Goal: Task Accomplishment & Management: Manage account settings

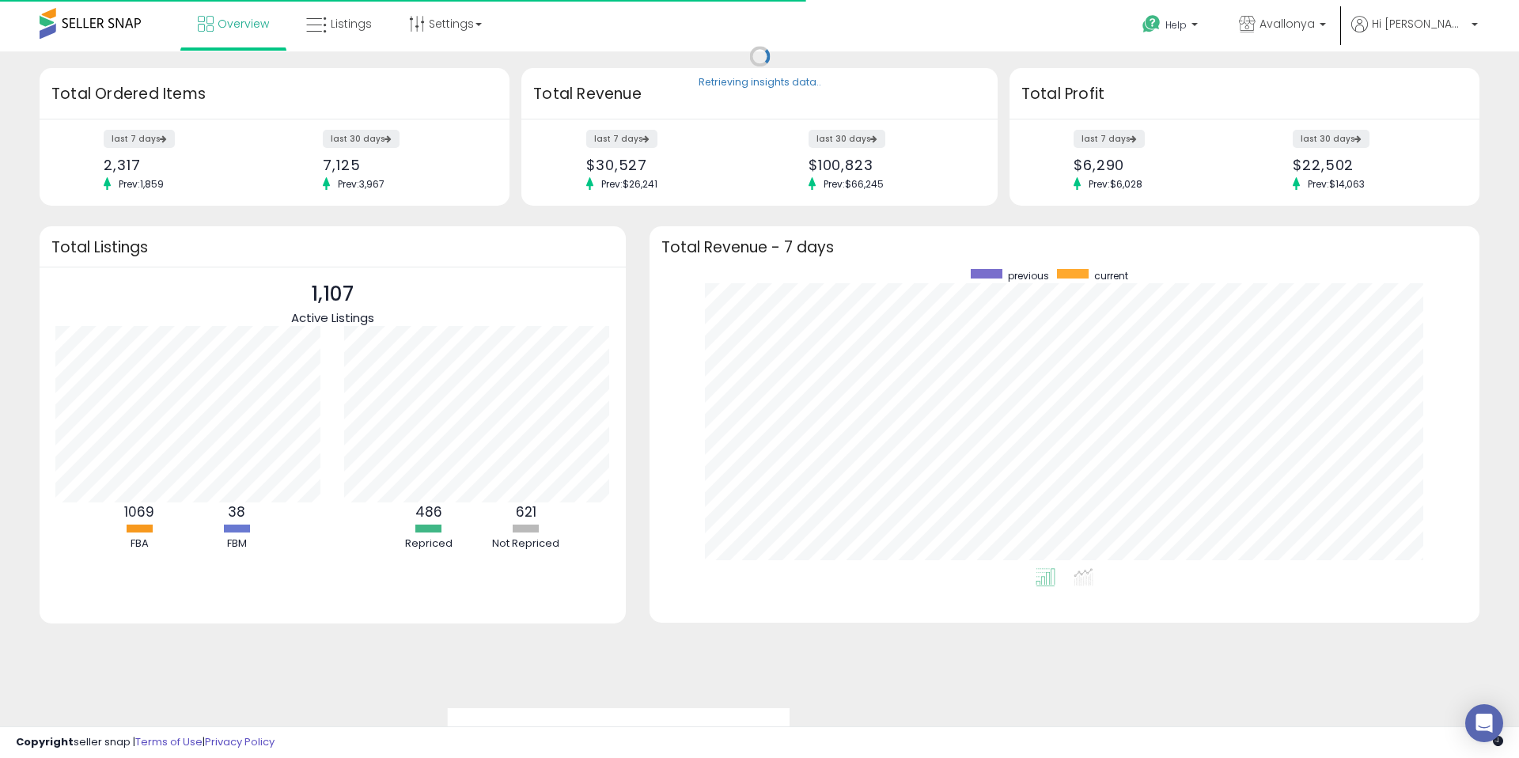
scroll to position [299, 798]
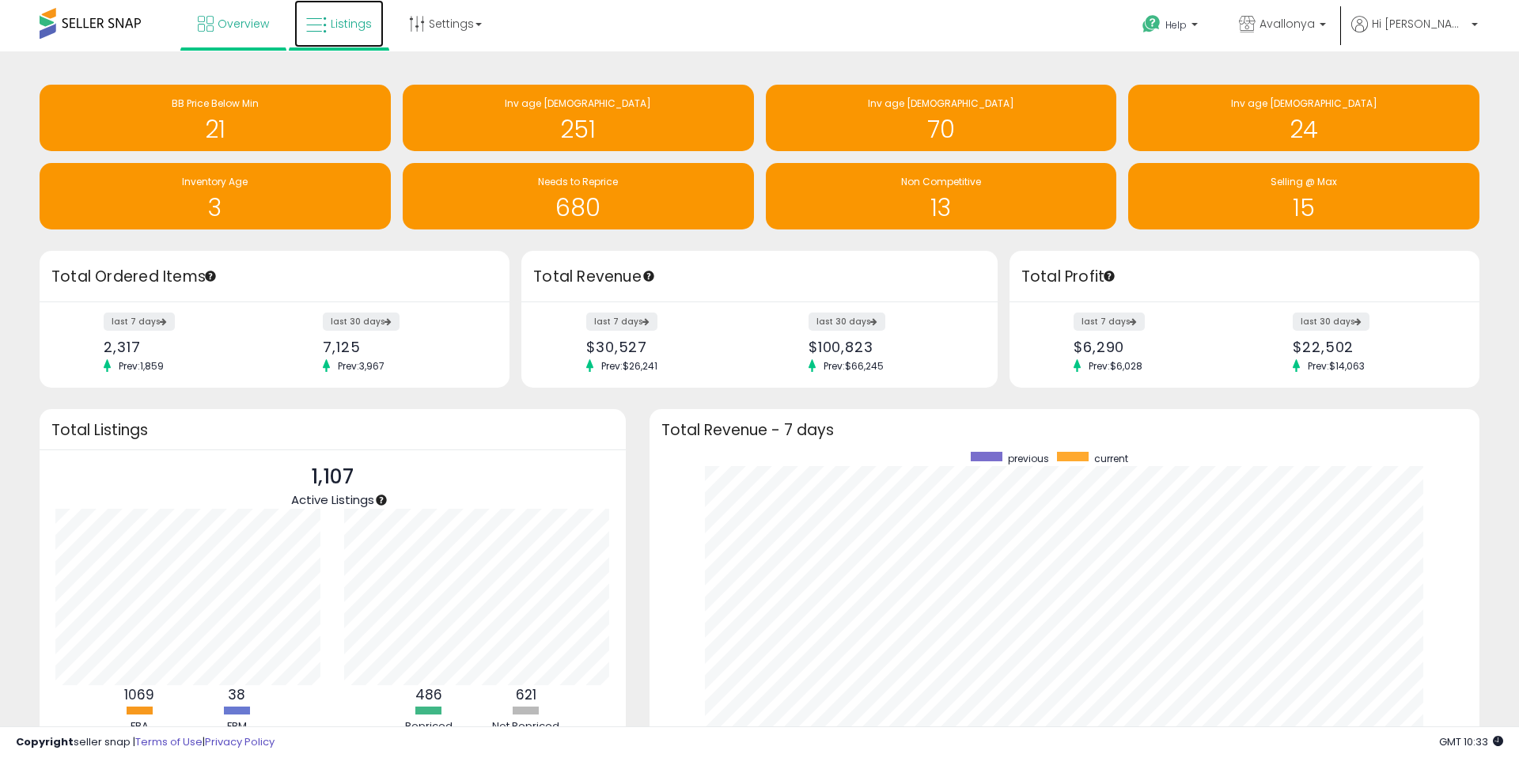
click at [348, 25] on span "Listings" at bounding box center [351, 24] width 41 height 16
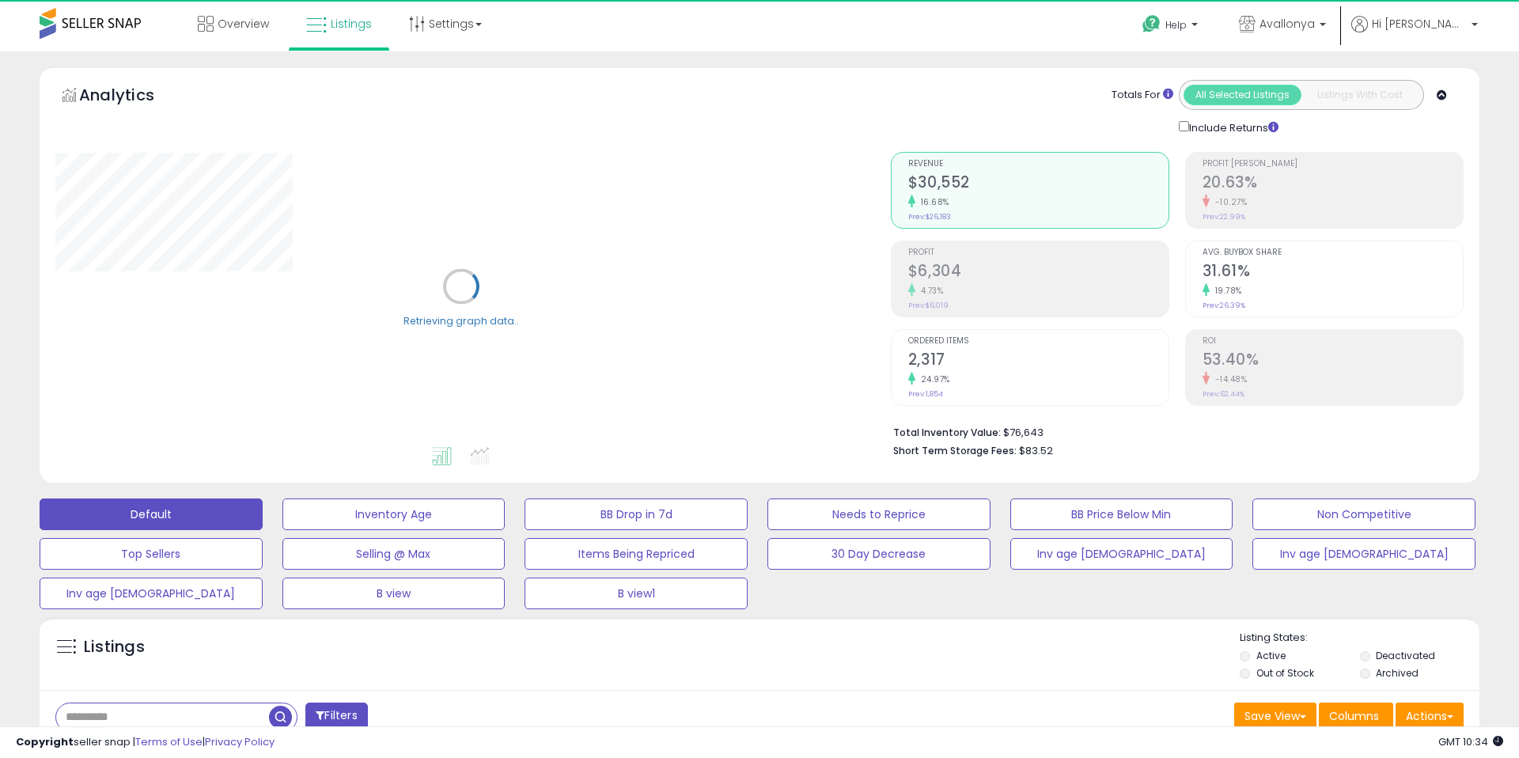
click at [1280, 679] on label "Out of Stock" at bounding box center [1285, 672] width 58 height 13
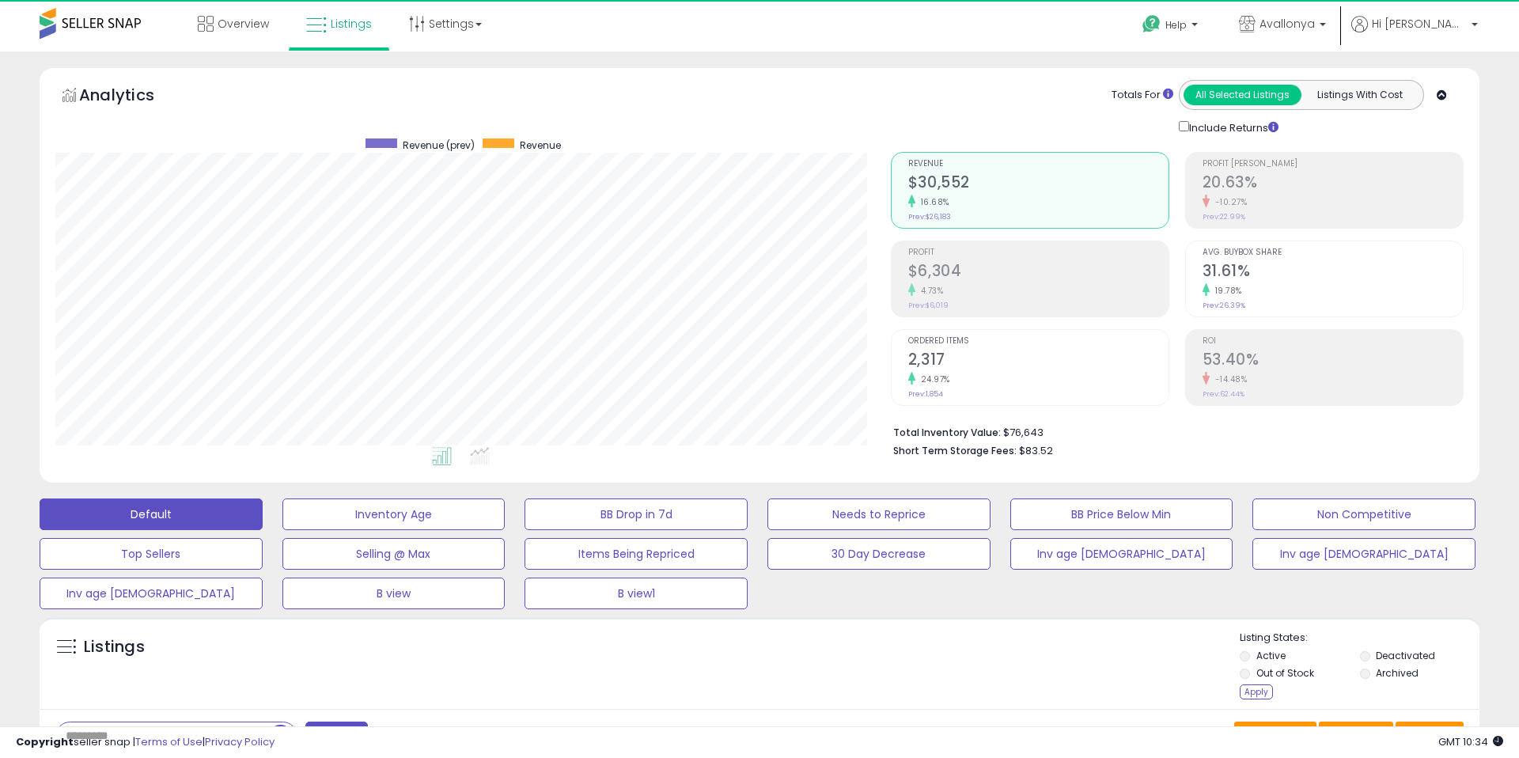
scroll to position [324, 835]
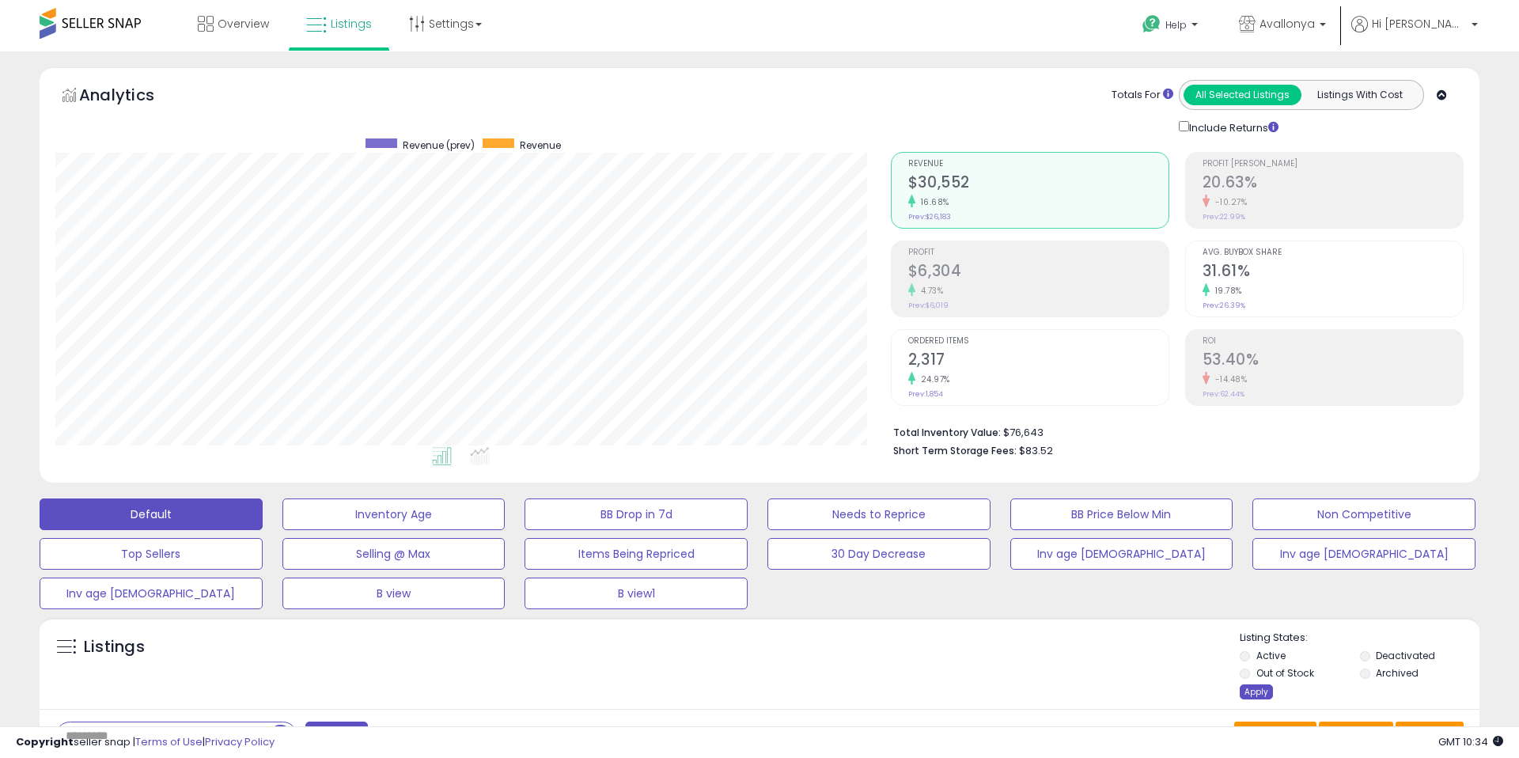
click at [1249, 690] on div "Apply" at bounding box center [1256, 691] width 33 height 15
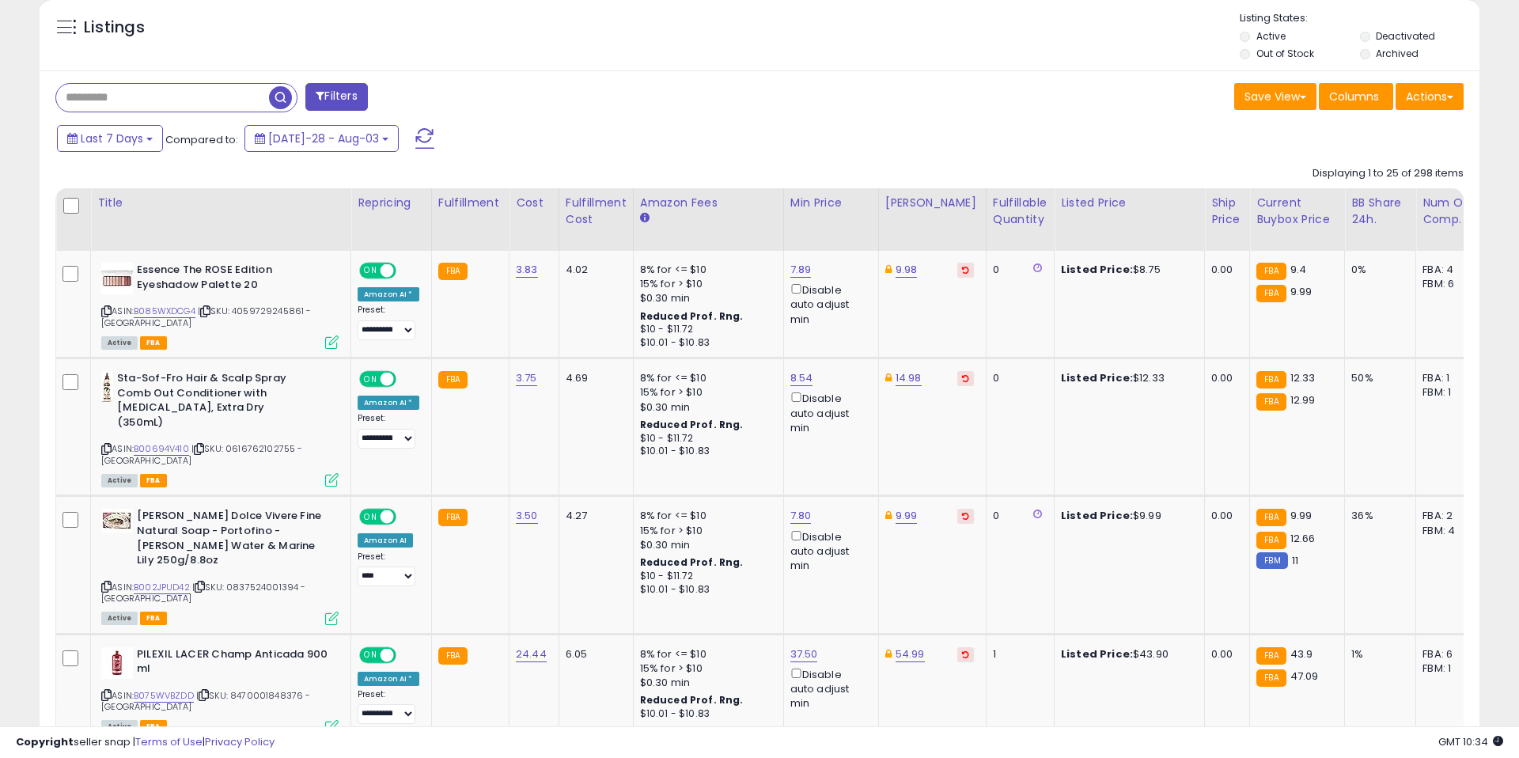
scroll to position [627, 0]
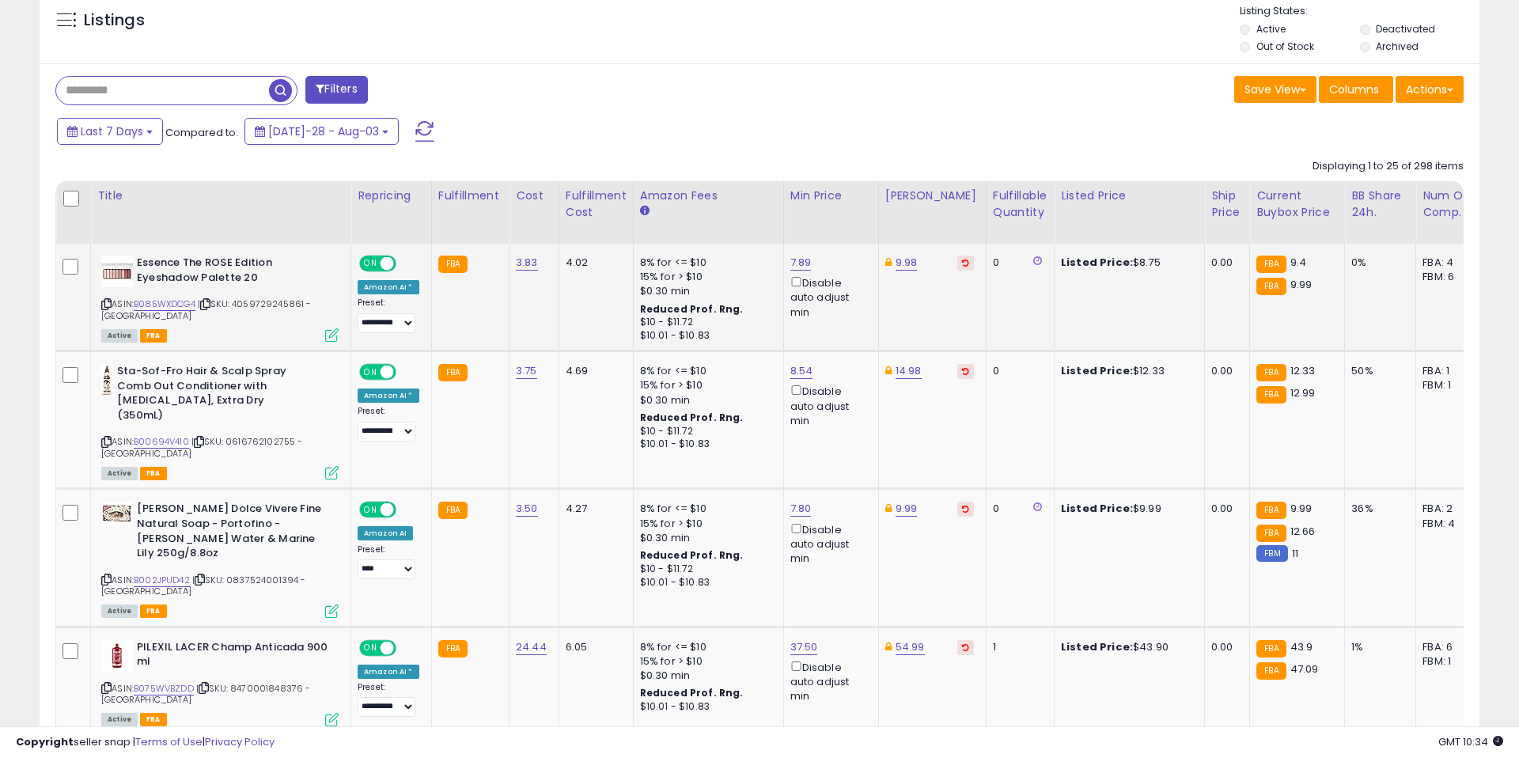
click at [328, 328] on icon at bounding box center [331, 334] width 13 height 13
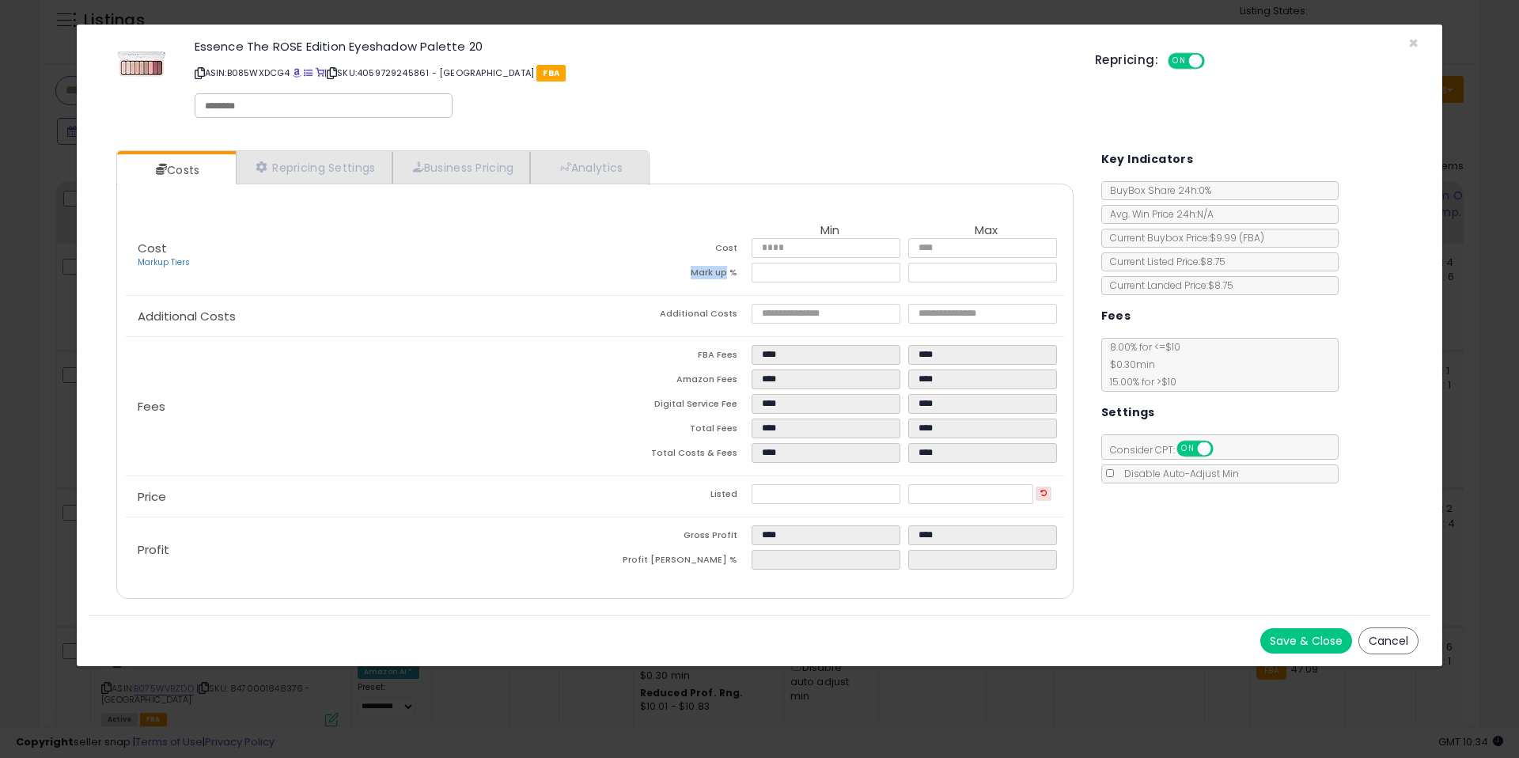
drag, startPoint x: 688, startPoint y: 272, endPoint x: 729, endPoint y: 272, distance: 40.3
click at [729, 272] on td "Mark up %" at bounding box center [673, 275] width 157 height 25
drag, startPoint x: 763, startPoint y: 275, endPoint x: 789, endPoint y: 275, distance: 26.9
click at [789, 275] on input "****" at bounding box center [825, 273] width 149 height 20
click at [1404, 637] on button "Cancel" at bounding box center [1388, 640] width 60 height 27
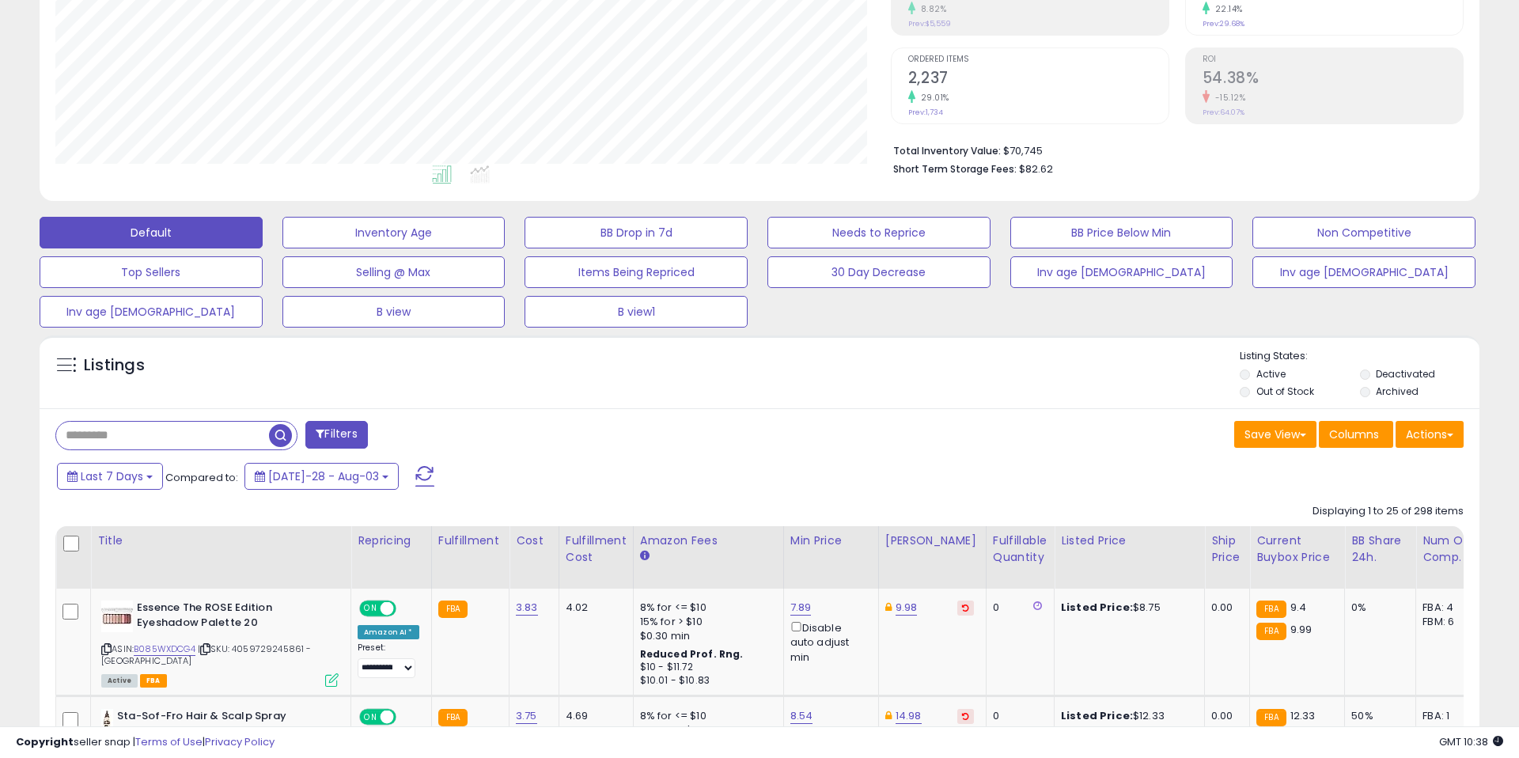
scroll to position [221, 0]
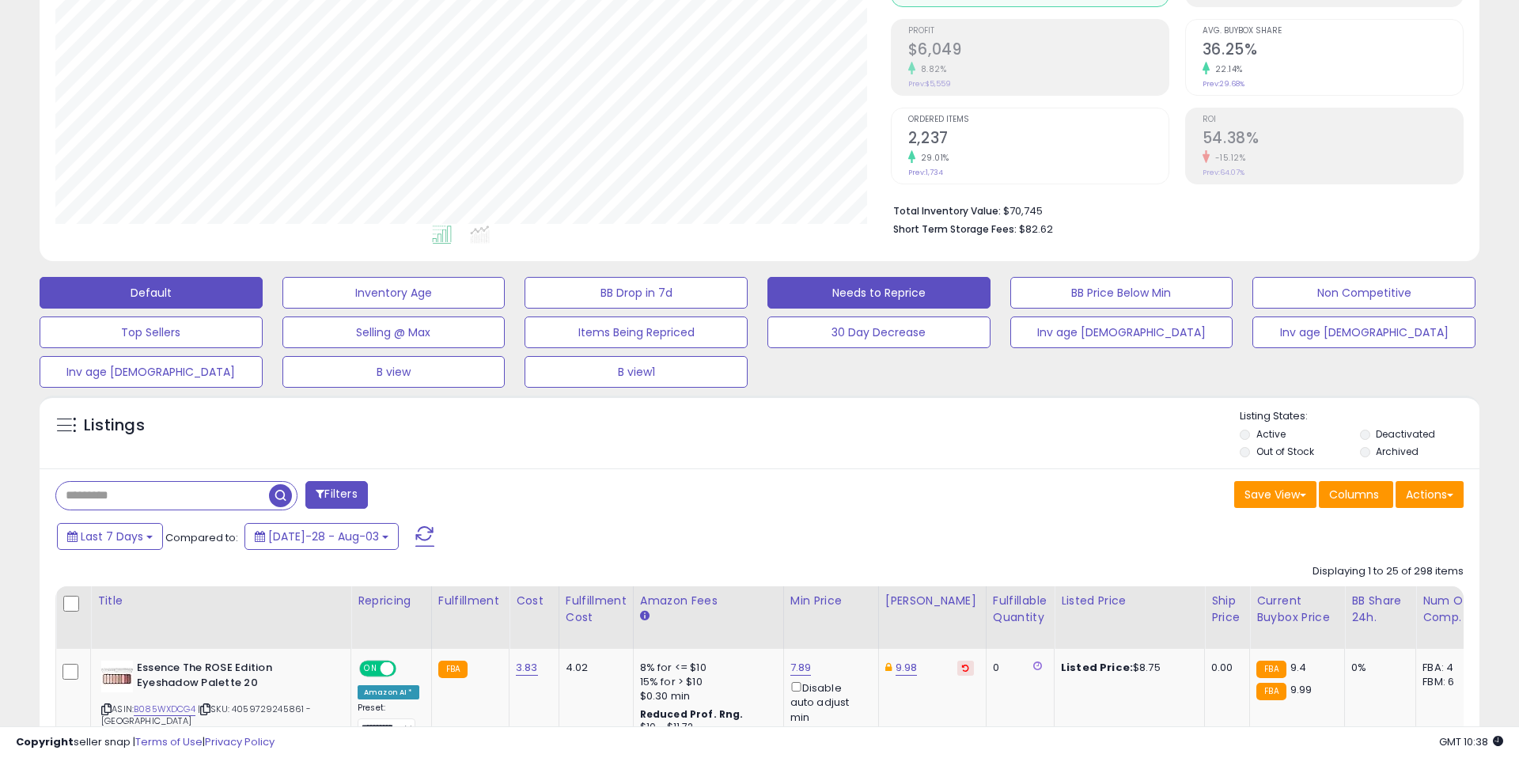
click at [505, 295] on button "Needs to Reprice" at bounding box center [393, 293] width 223 height 32
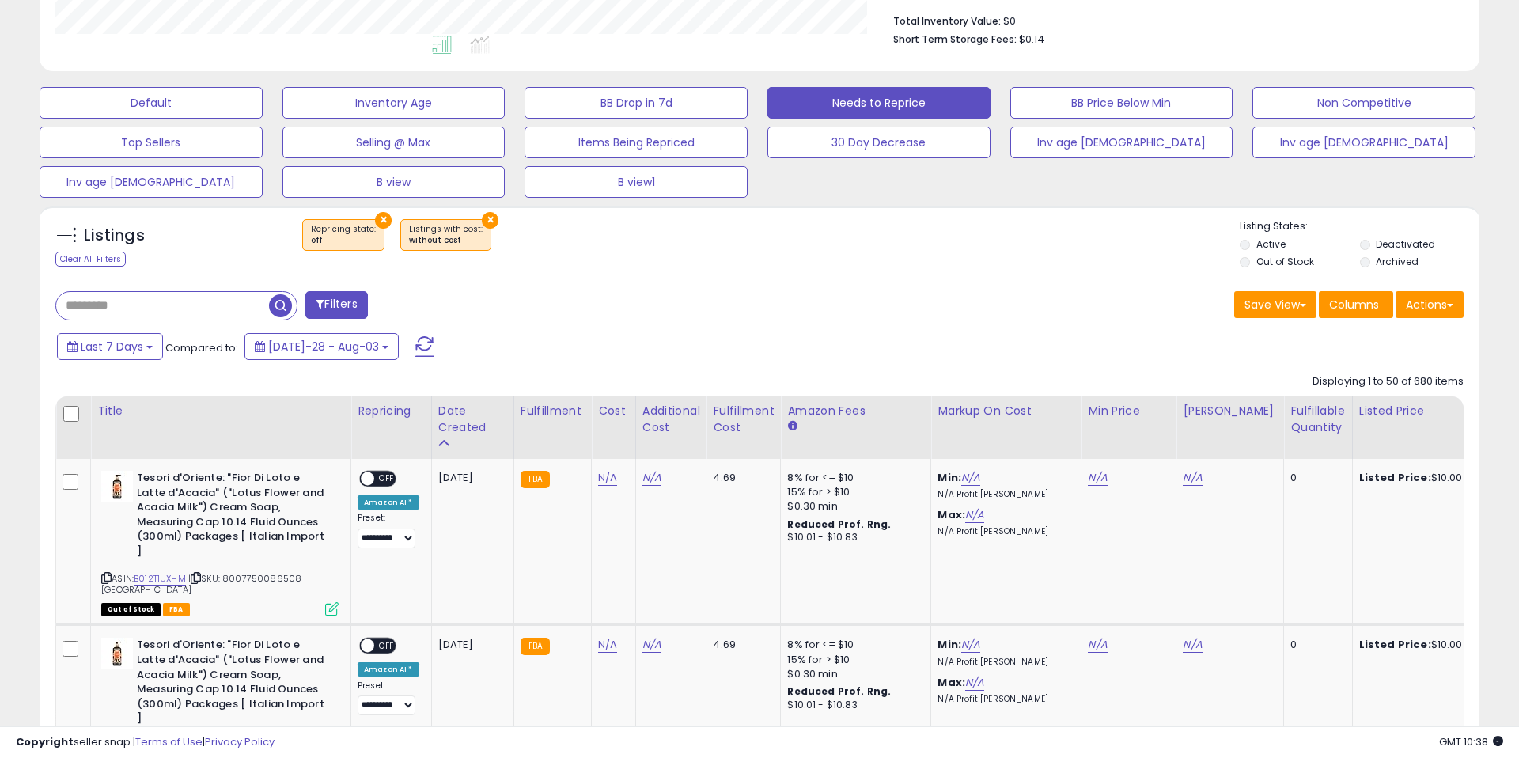
scroll to position [413, 0]
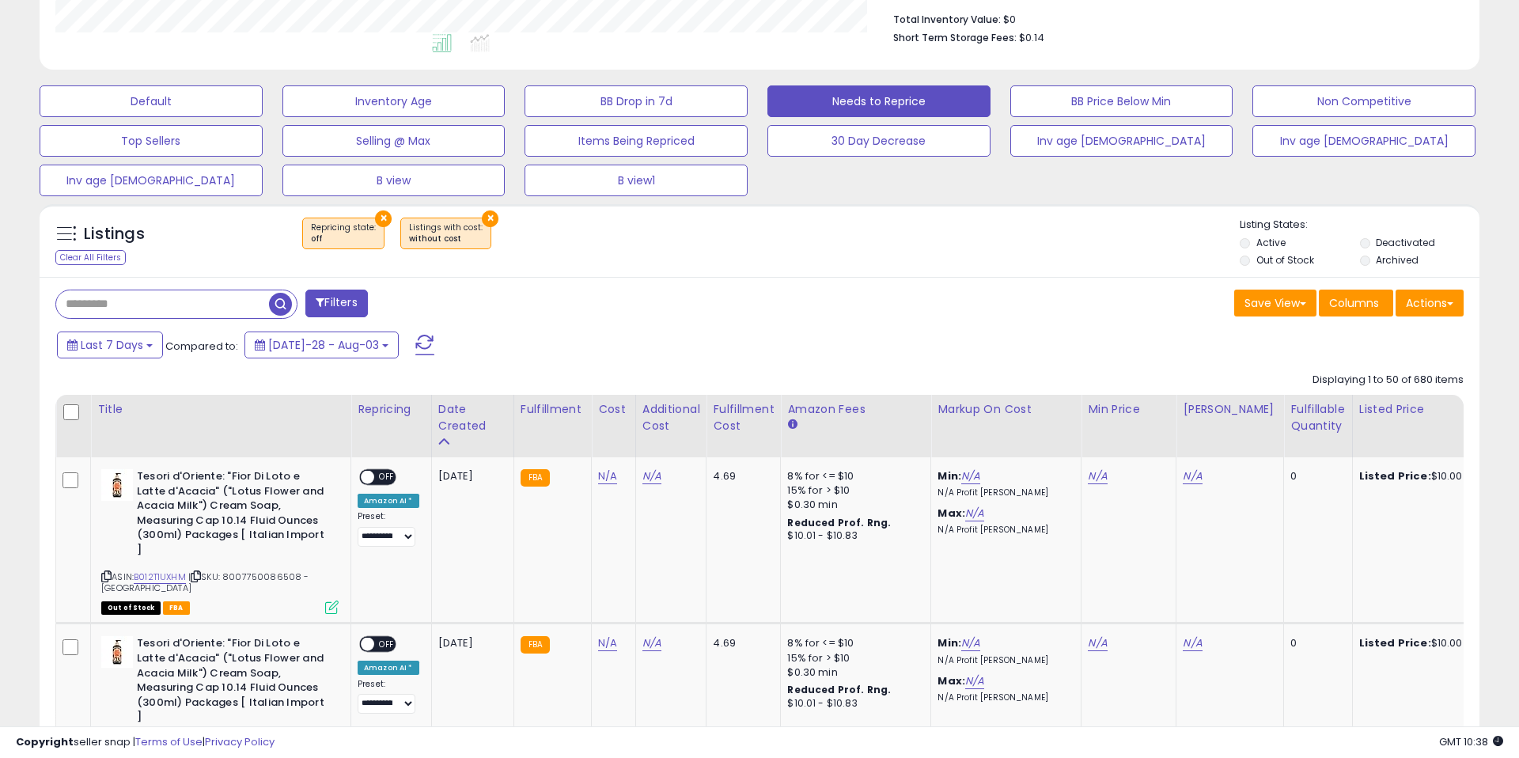
click at [1259, 259] on label "Out of Stock" at bounding box center [1285, 259] width 58 height 13
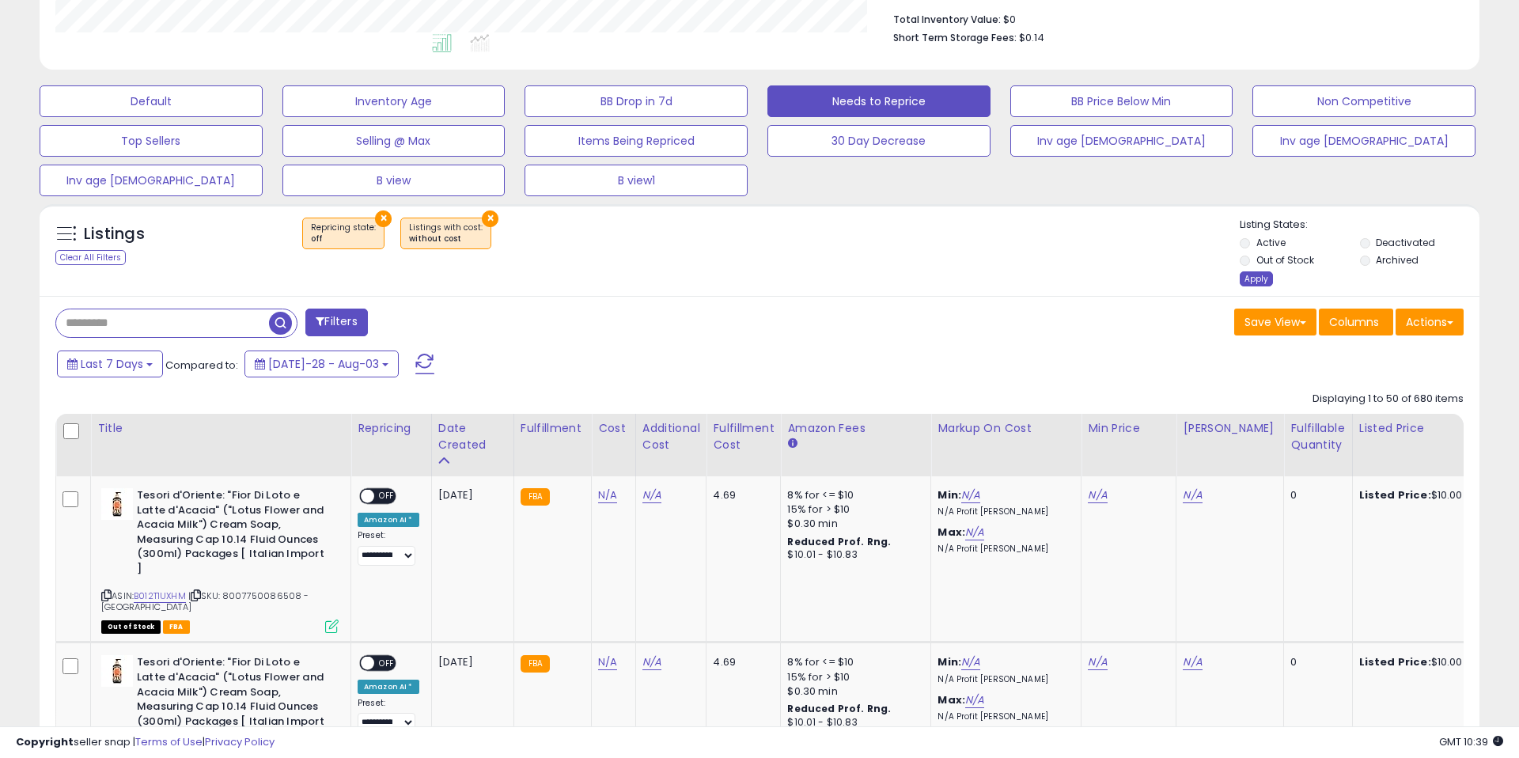
click at [1259, 280] on div "Apply" at bounding box center [1256, 278] width 33 height 15
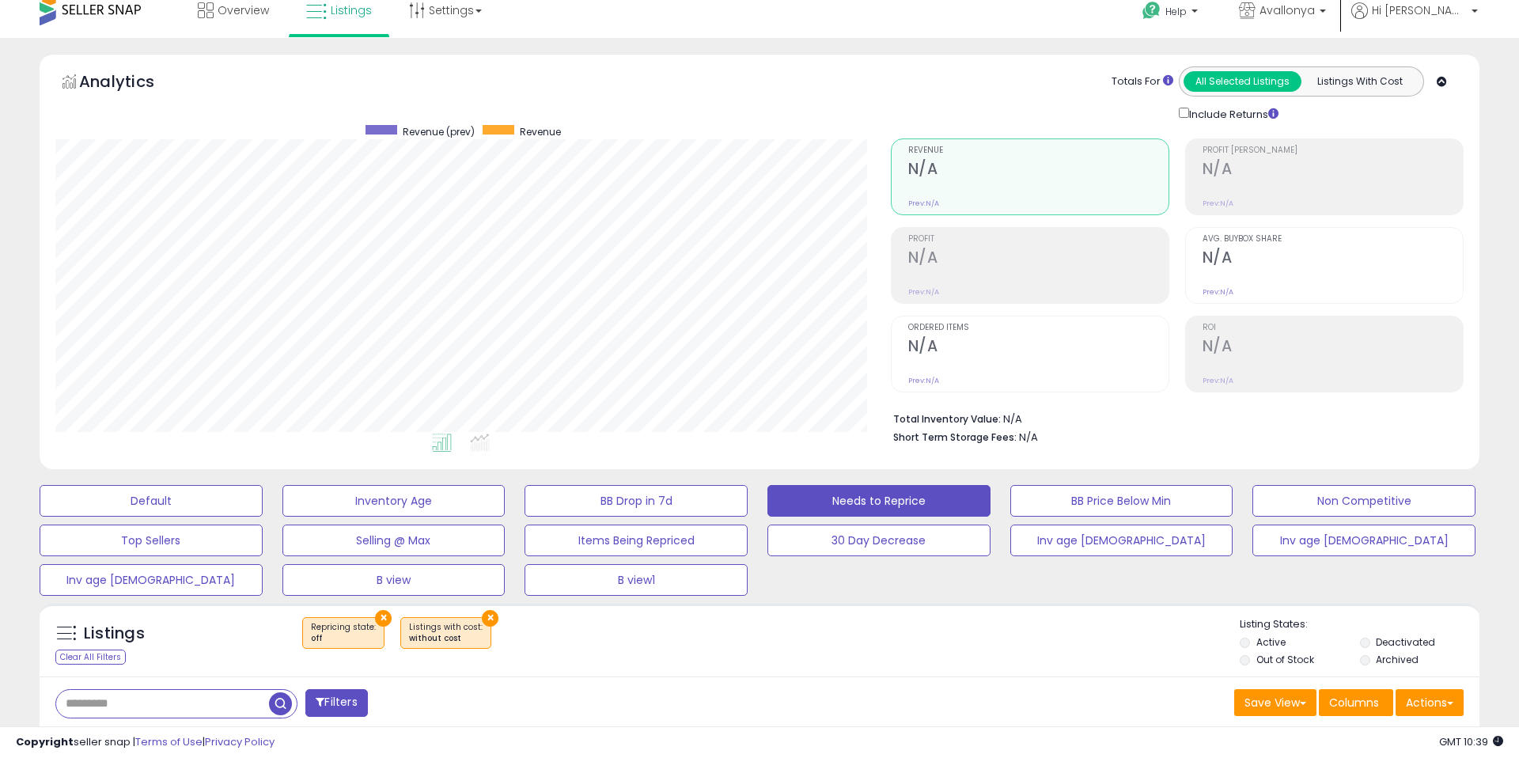
scroll to position [235, 0]
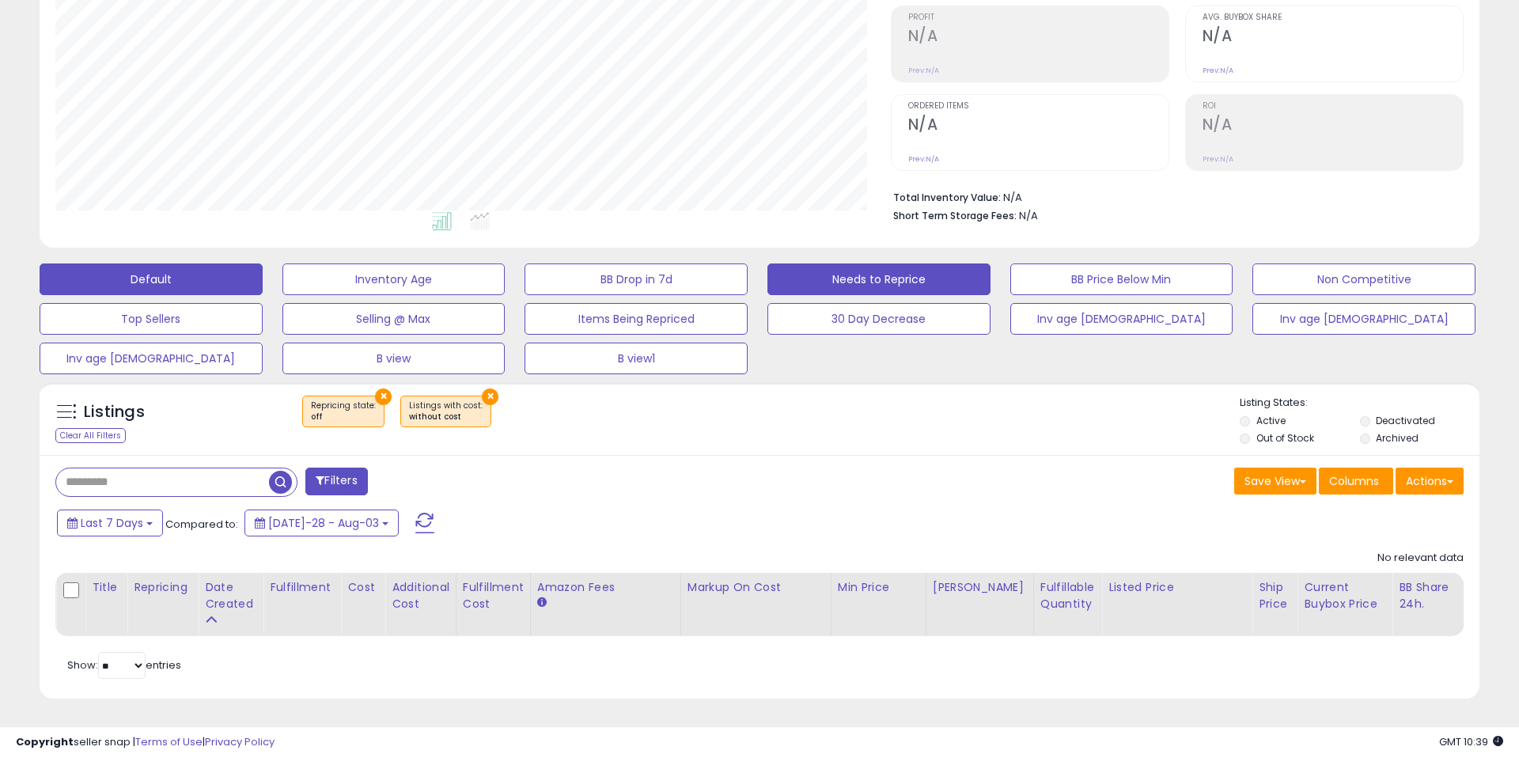
click at [165, 277] on button "Default" at bounding box center [151, 279] width 223 height 32
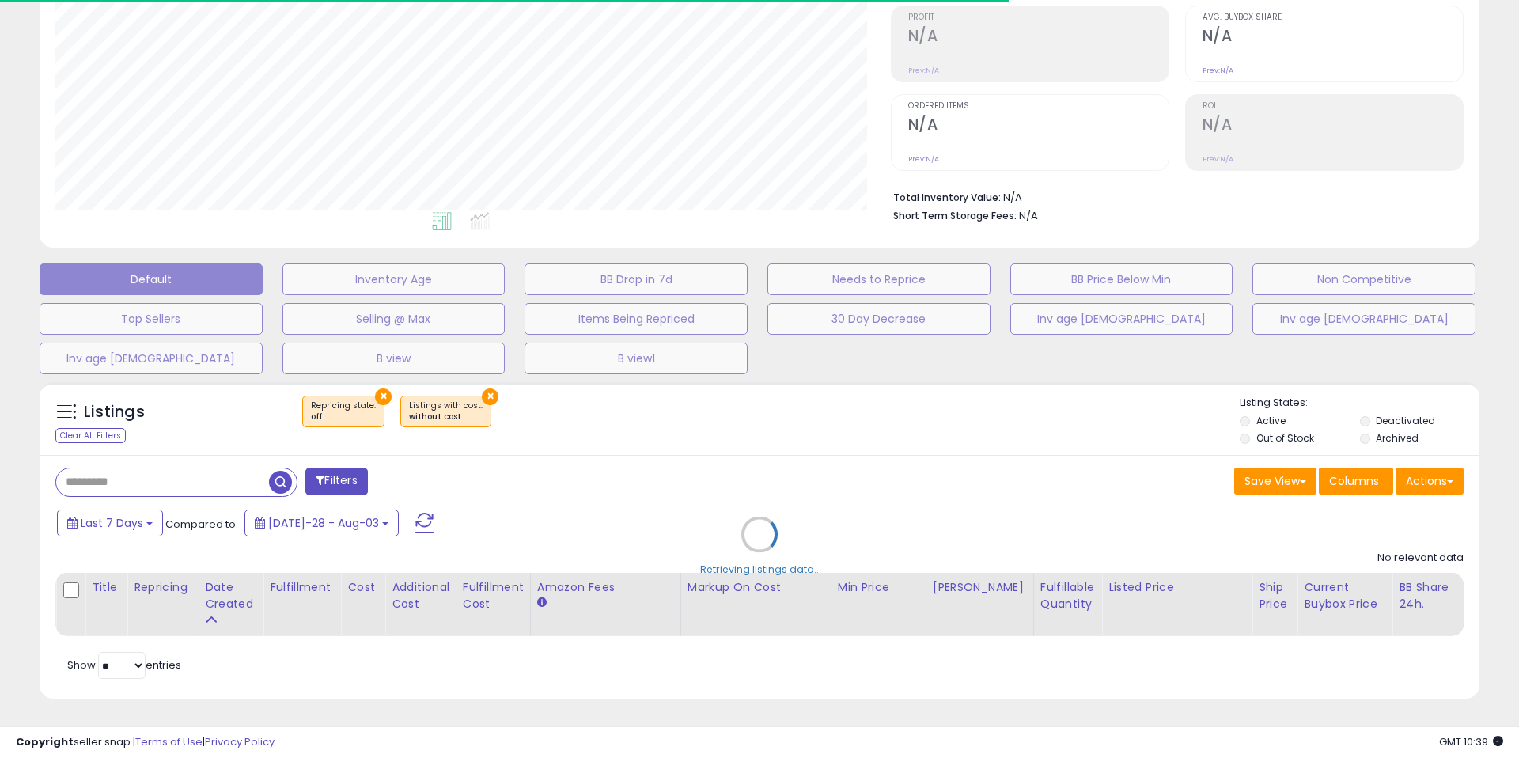
select select "**"
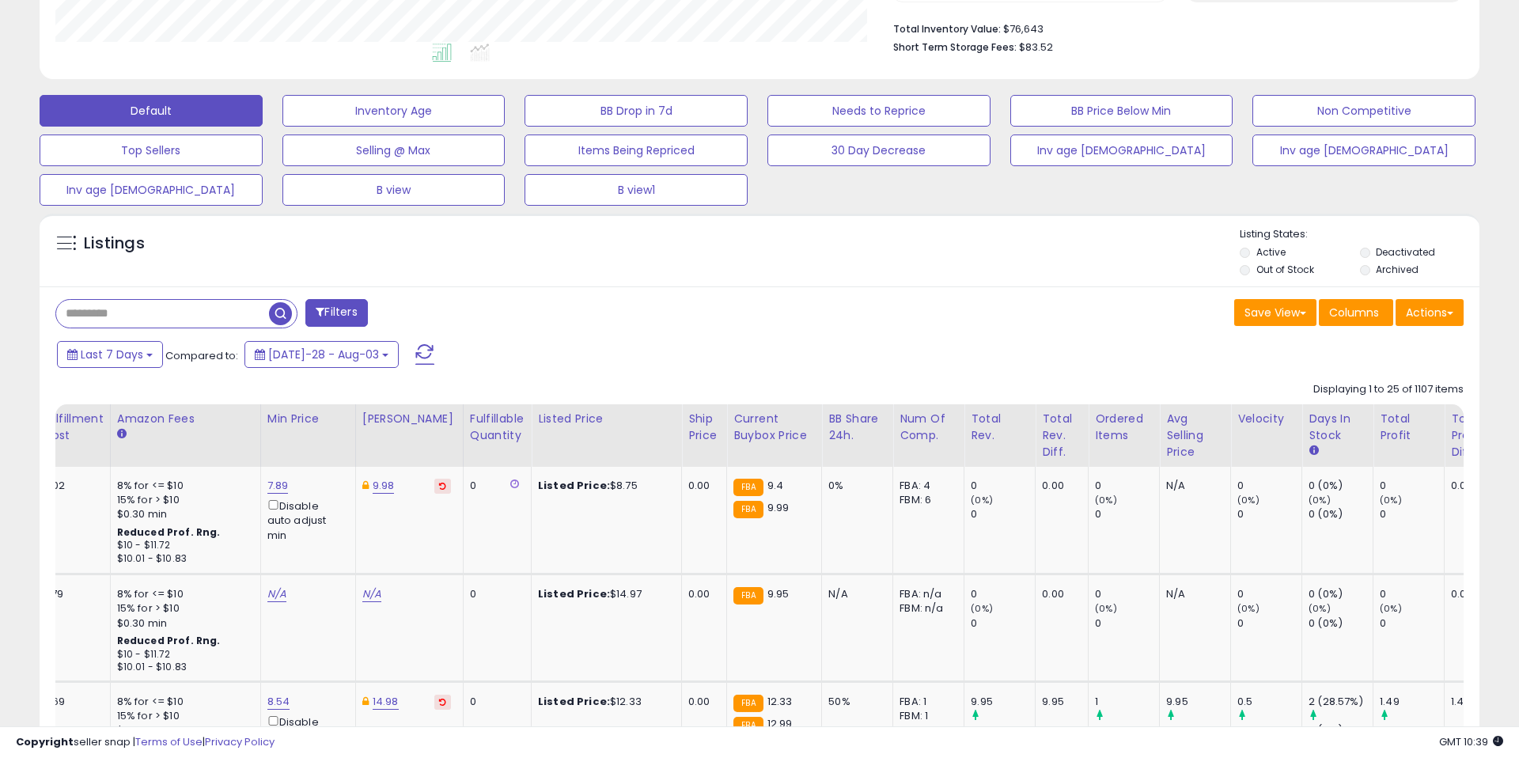
scroll to position [0, 0]
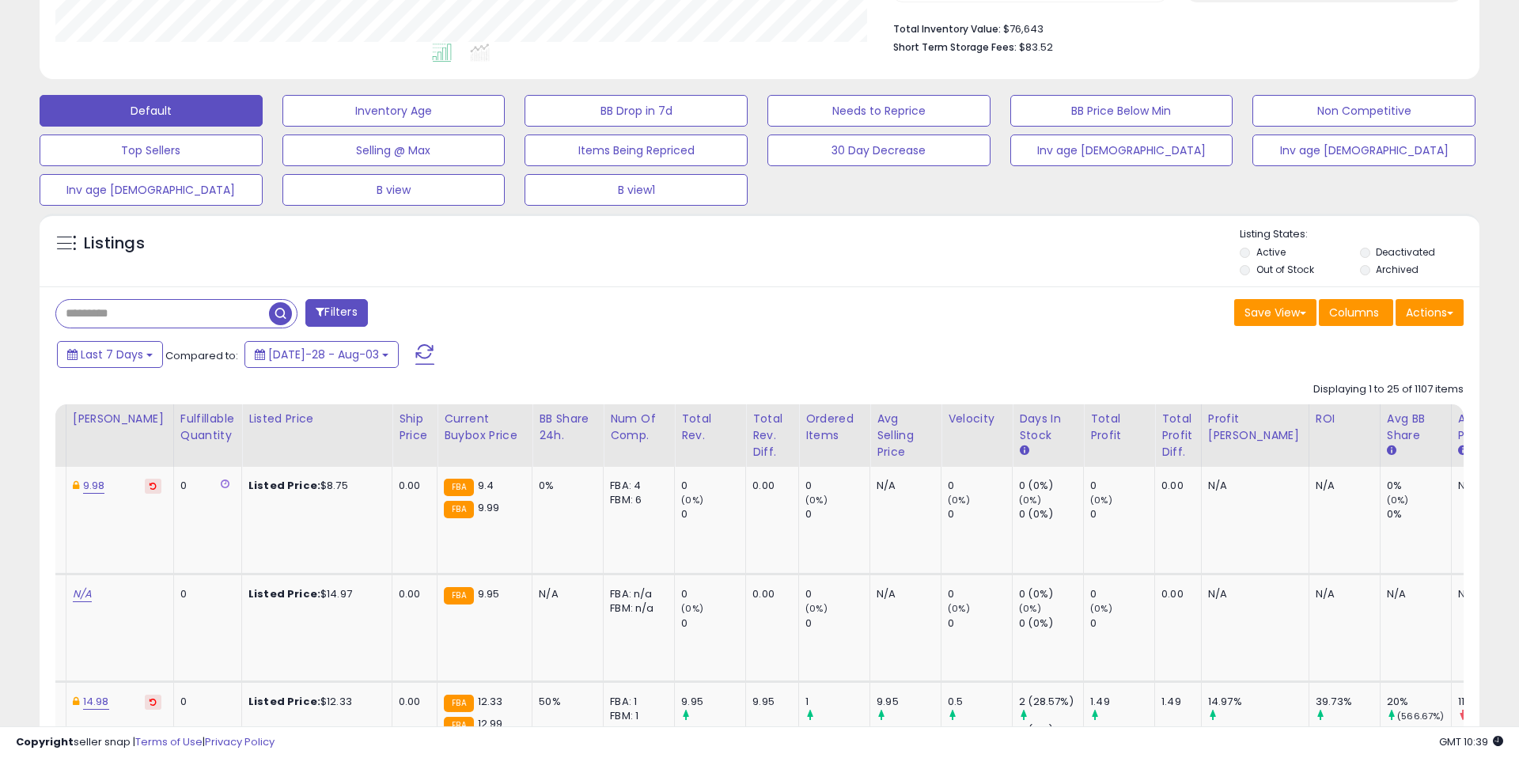
click at [1268, 268] on label "Out of Stock" at bounding box center [1285, 269] width 58 height 13
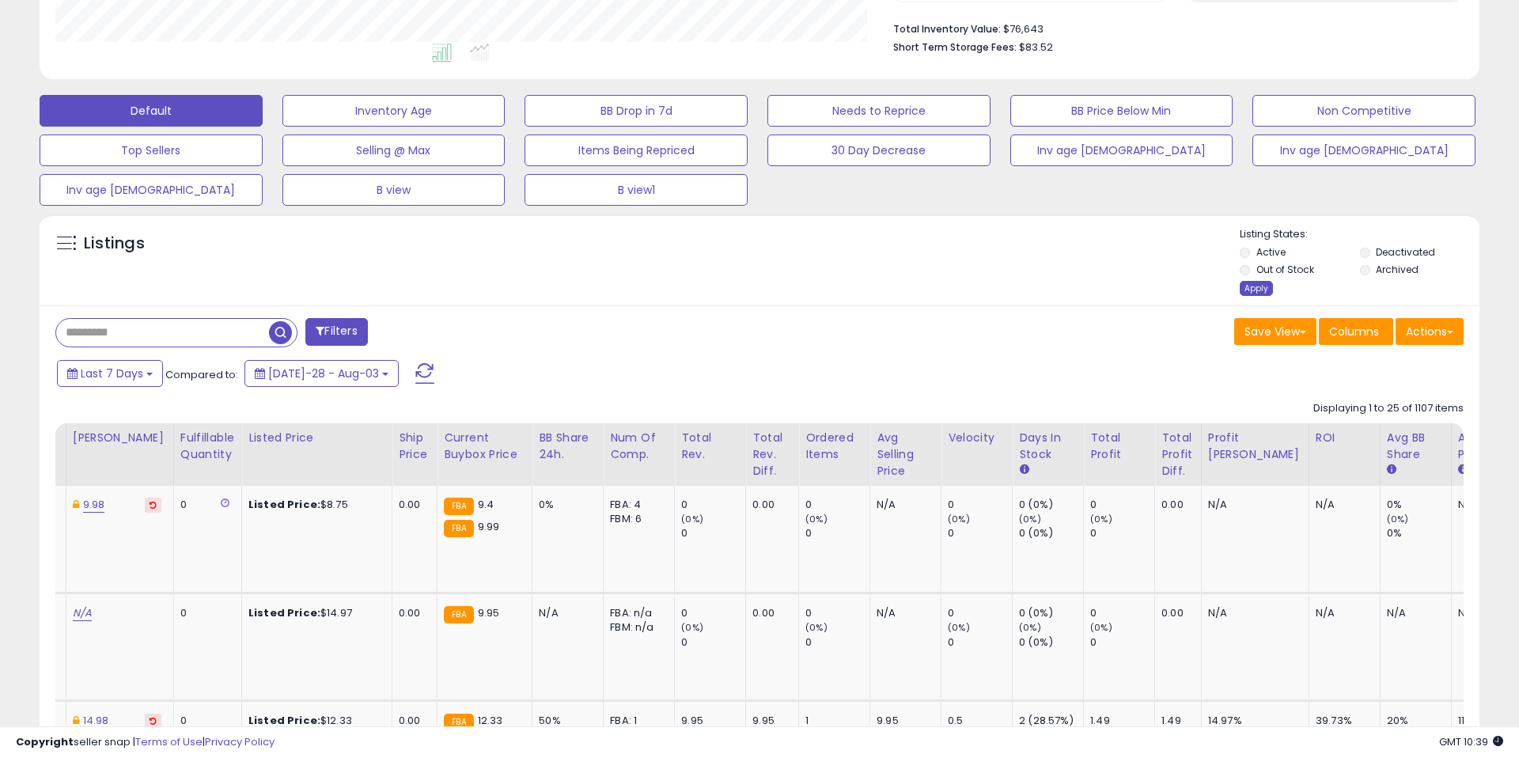
click at [1258, 291] on div "Apply" at bounding box center [1256, 288] width 33 height 15
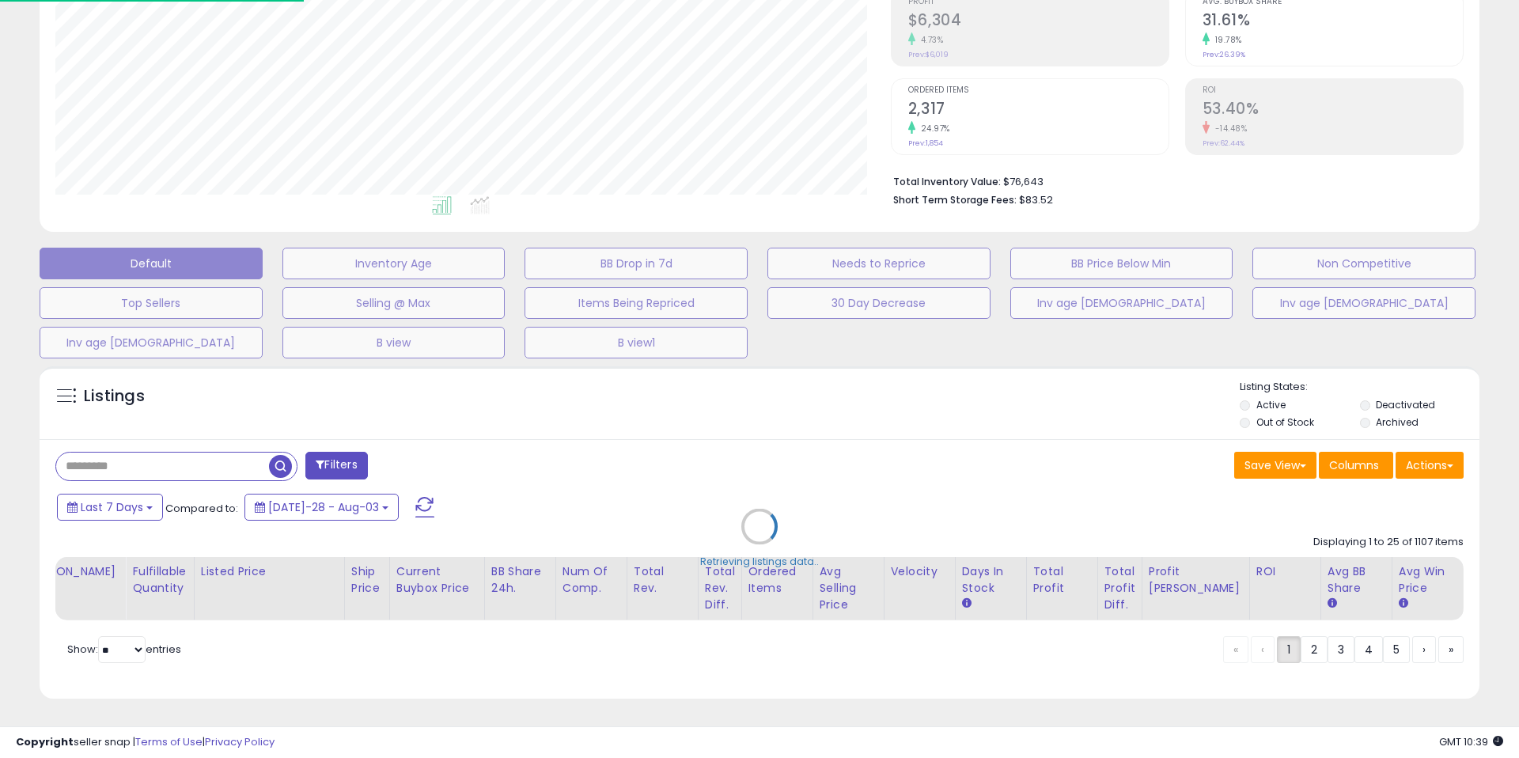
scroll to position [0, 565]
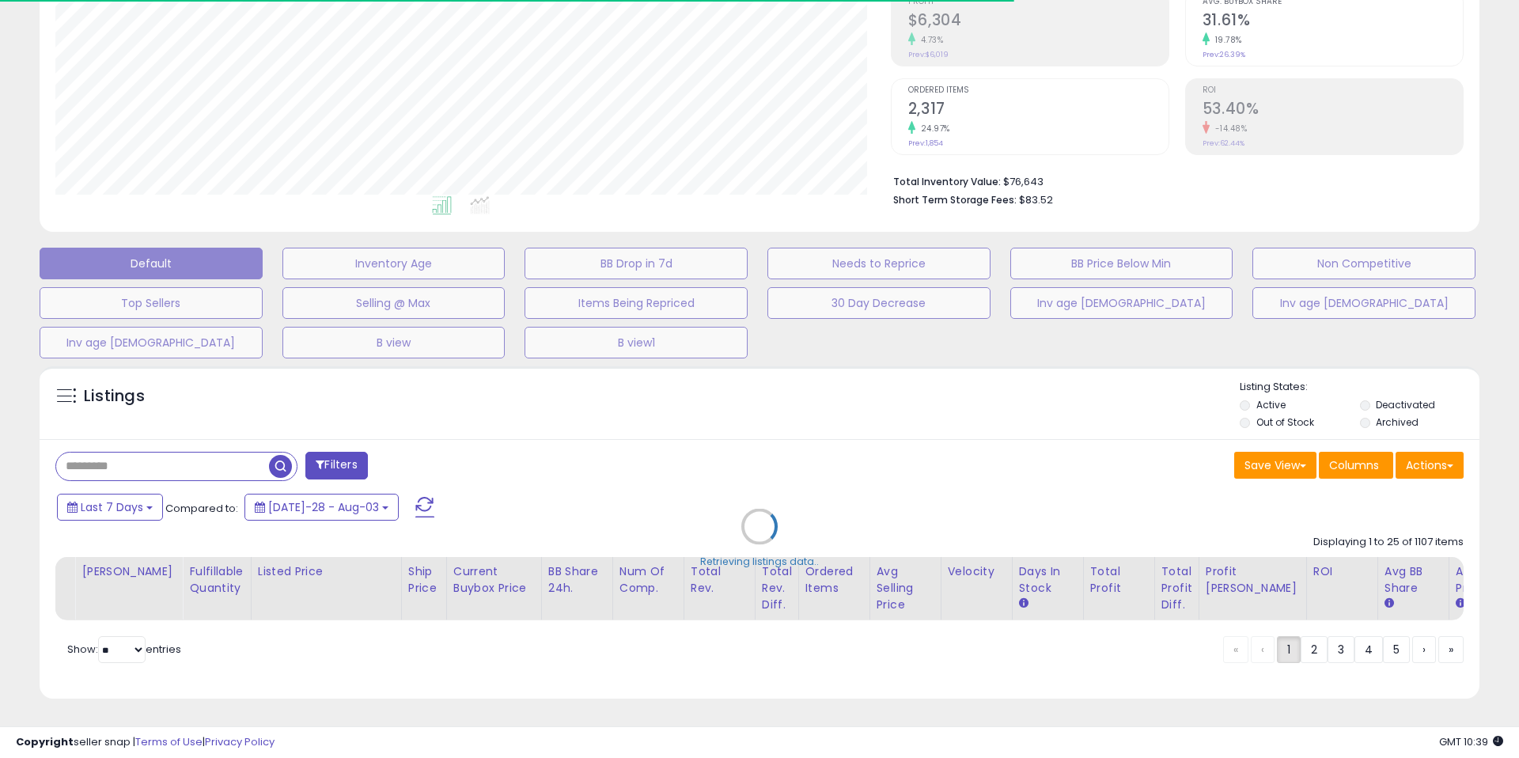
click at [1278, 469] on div "Retrieving listings data.." at bounding box center [759, 538] width 1463 height 360
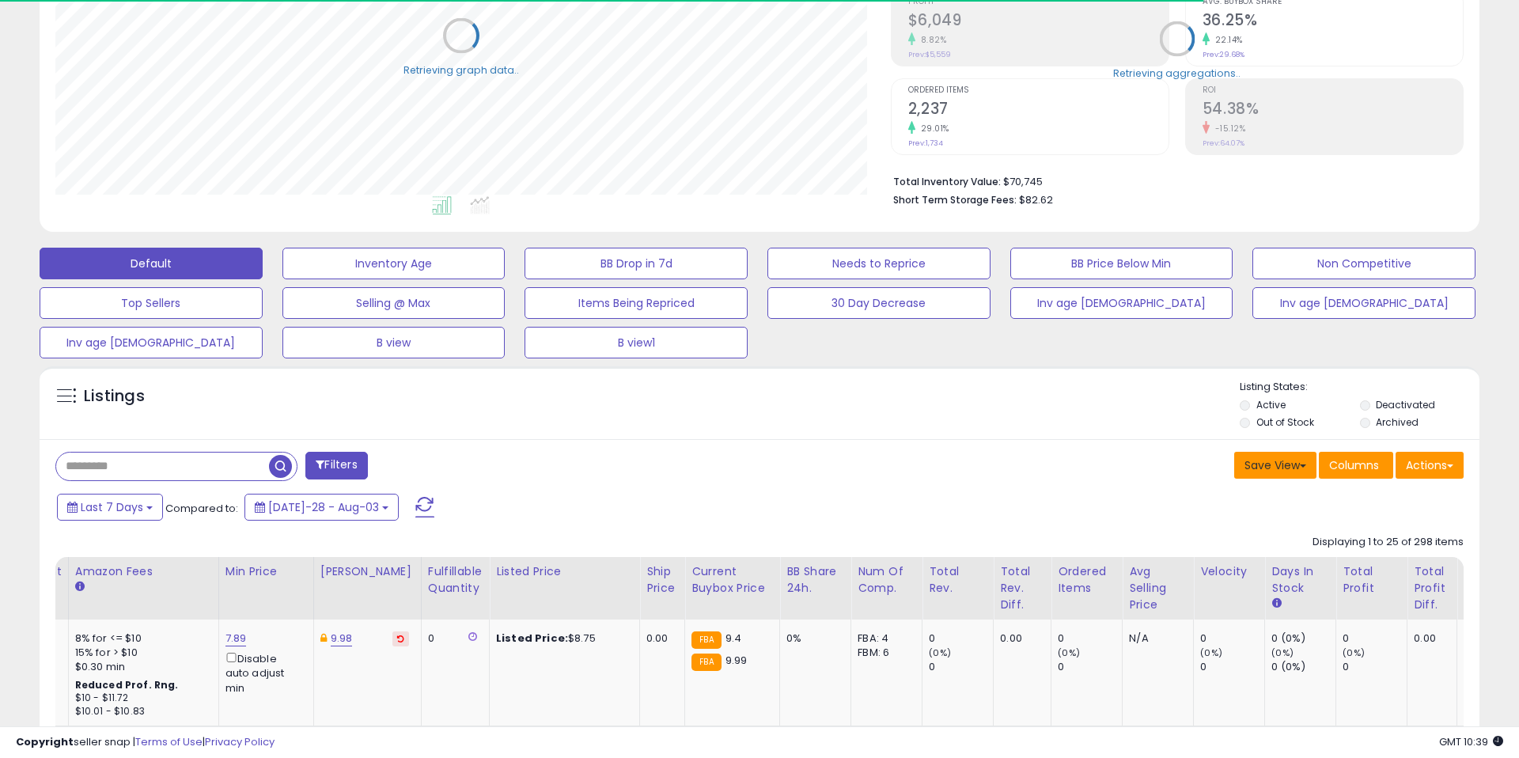
click at [1284, 468] on button "Save View" at bounding box center [1275, 465] width 82 height 27
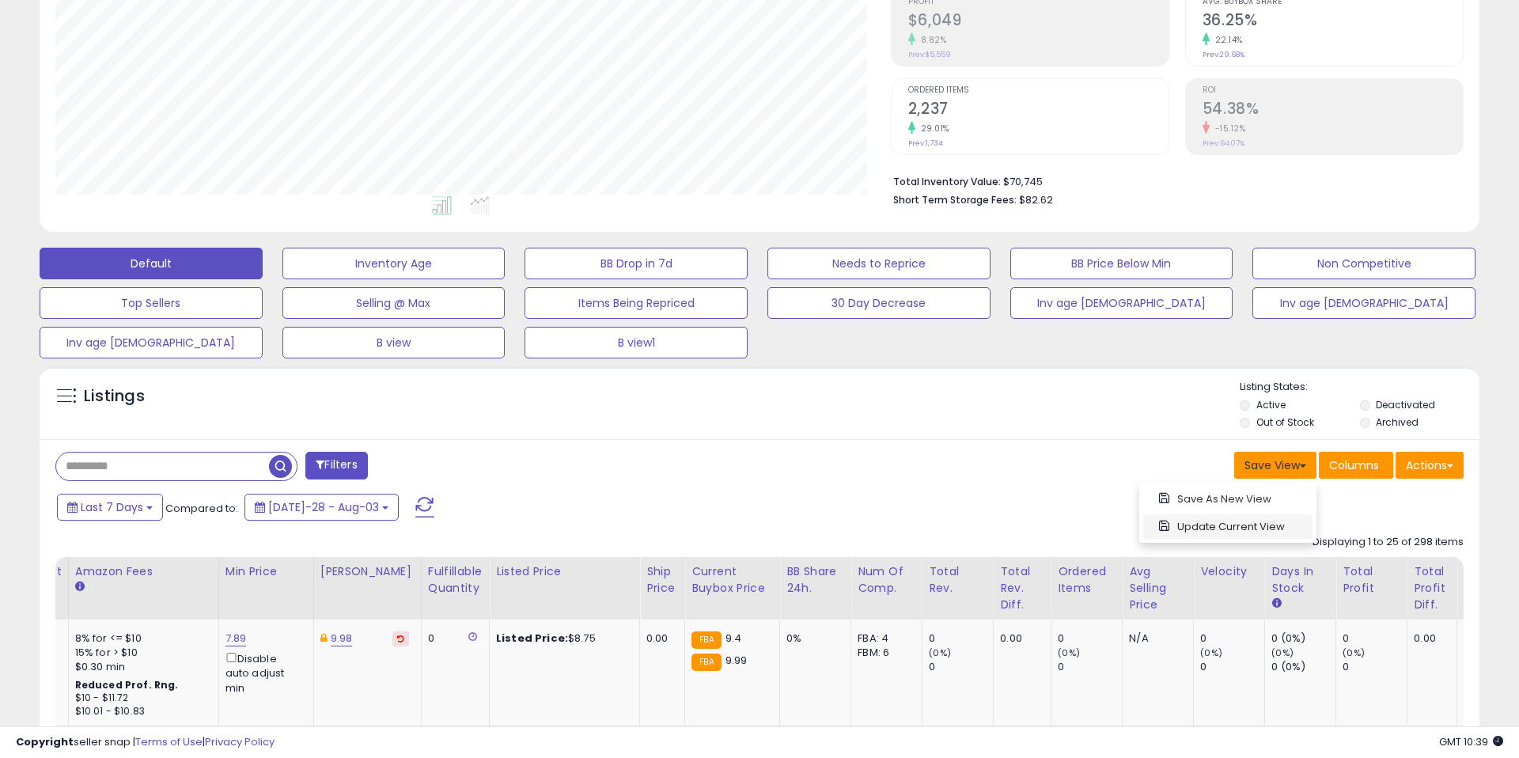
scroll to position [324, 835]
click at [1361, 466] on span "Columns" at bounding box center [1354, 465] width 50 height 16
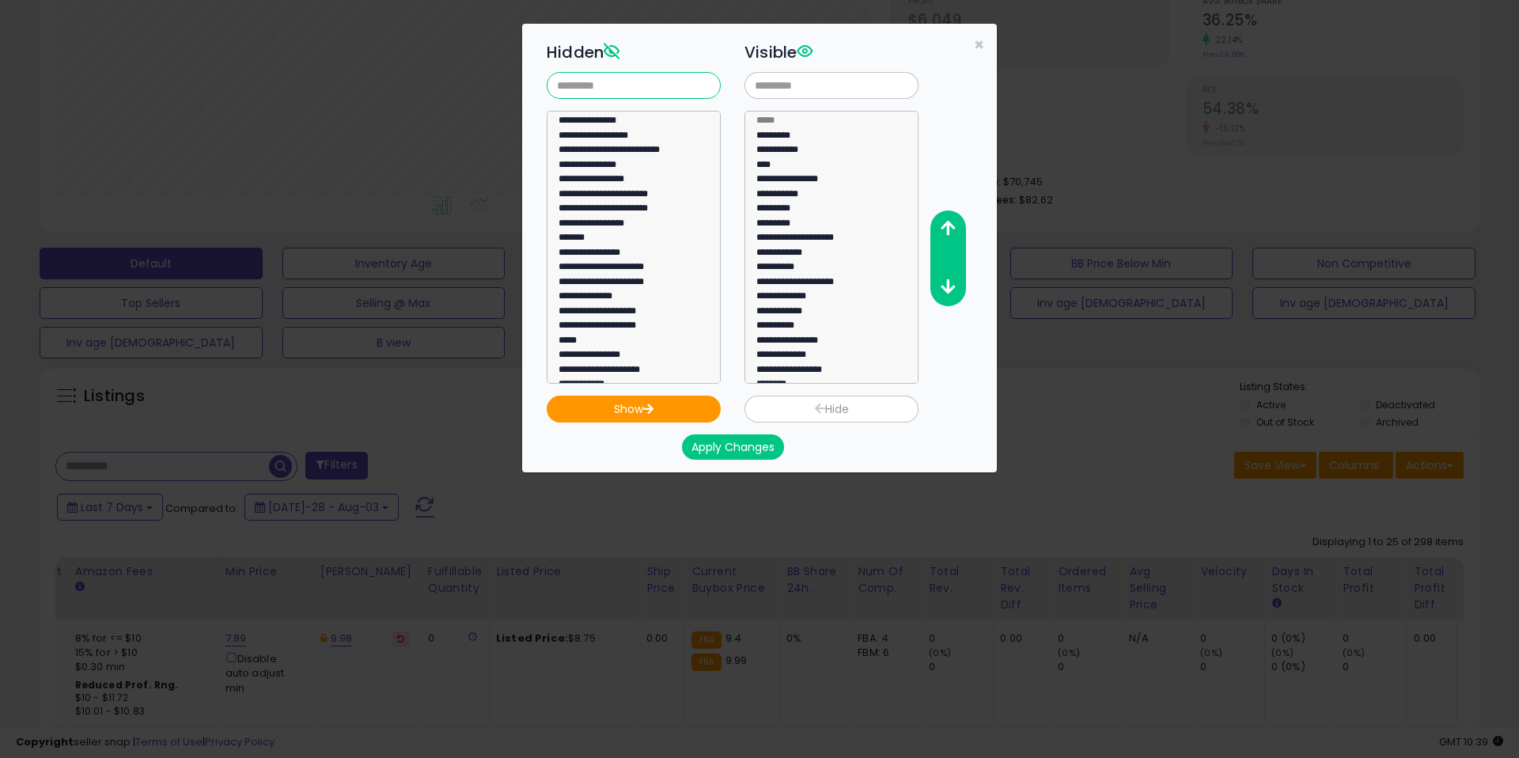
click at [610, 79] on input "text" at bounding box center [634, 85] width 174 height 27
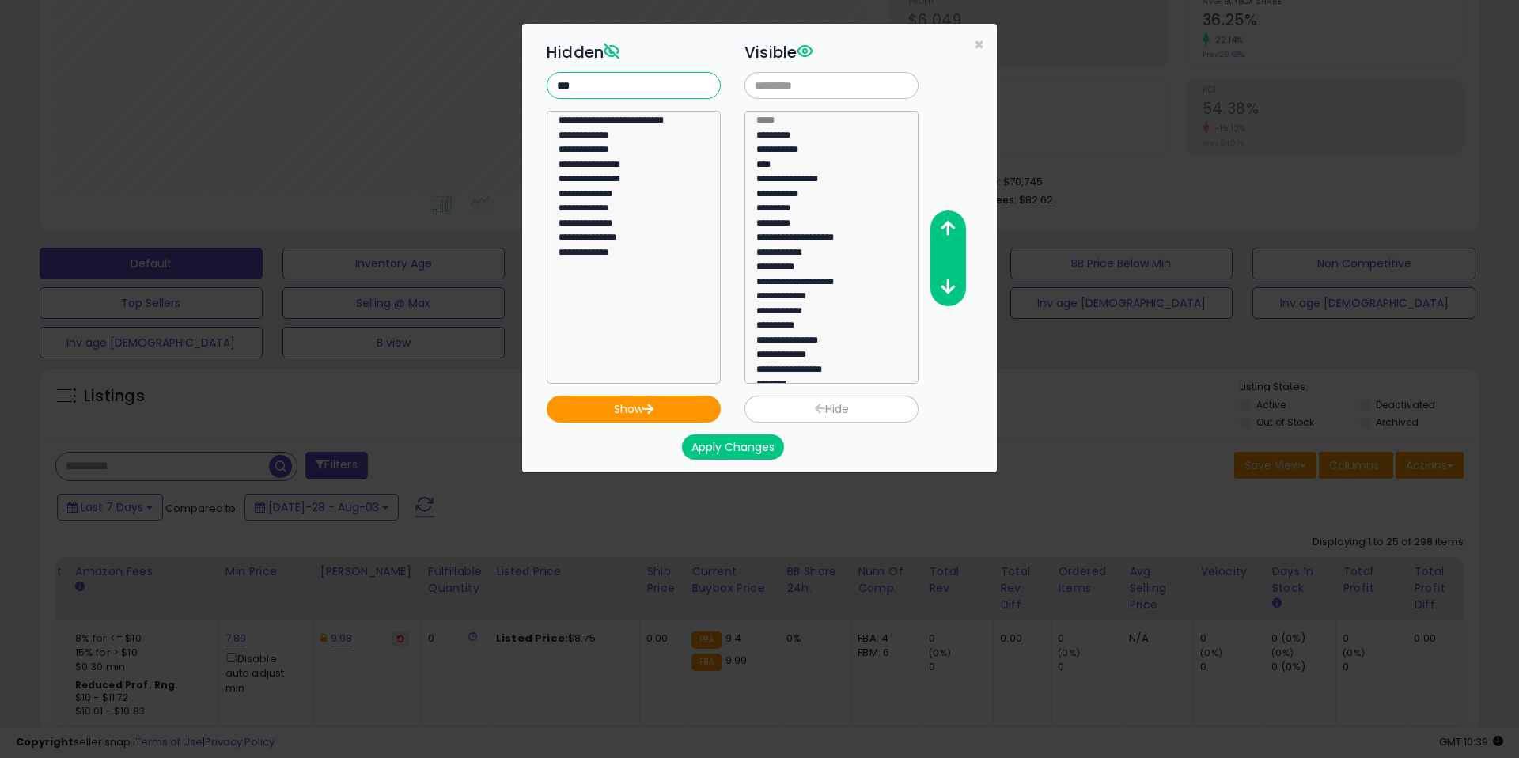
type input "***"
select select "**********"
click at [606, 259] on option "**********" at bounding box center [633, 255] width 153 height 15
click at [653, 407] on icon "button" at bounding box center [648, 408] width 12 height 10
select select
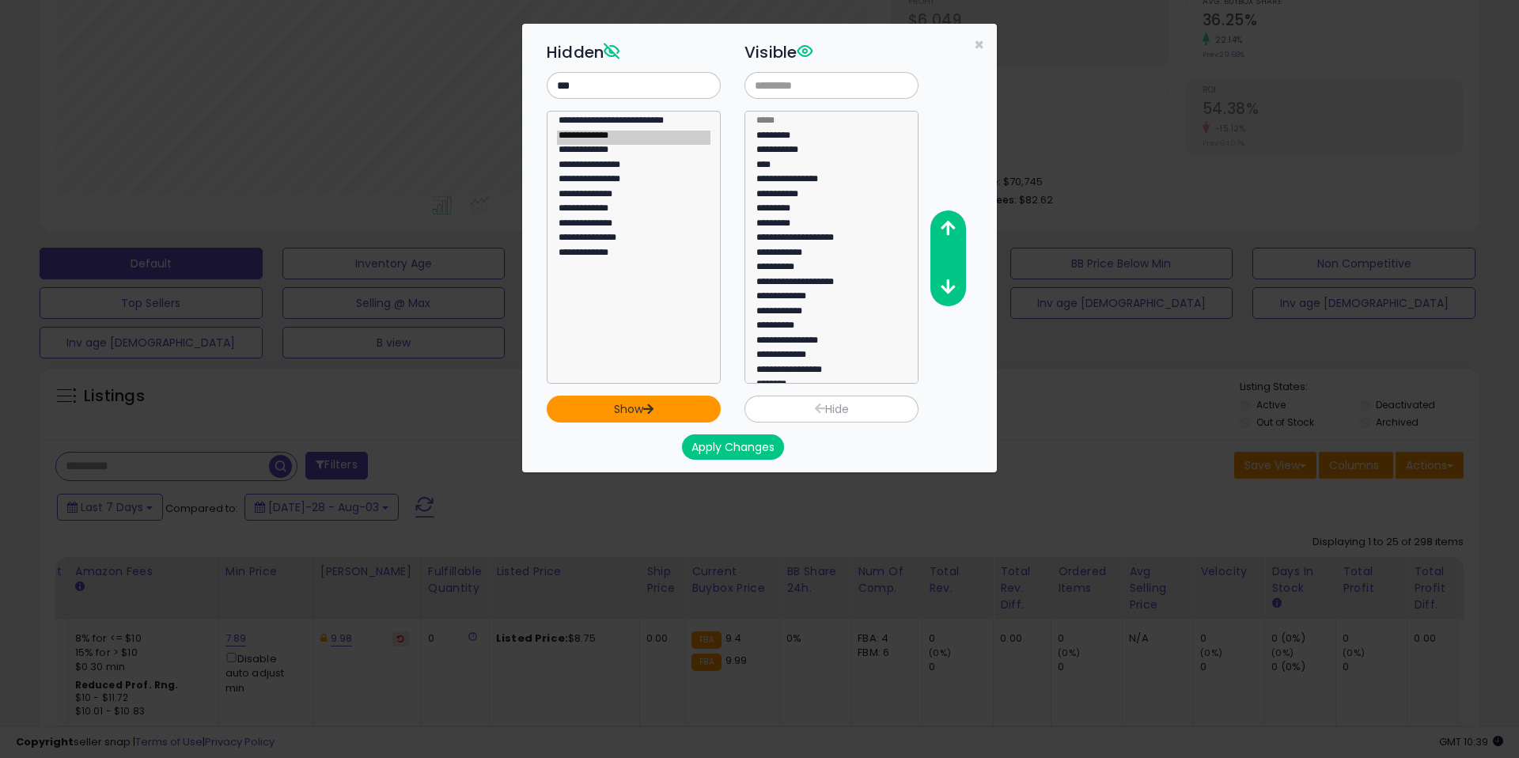
scroll to position [127, 0]
click at [719, 456] on button "Apply Changes" at bounding box center [733, 446] width 102 height 25
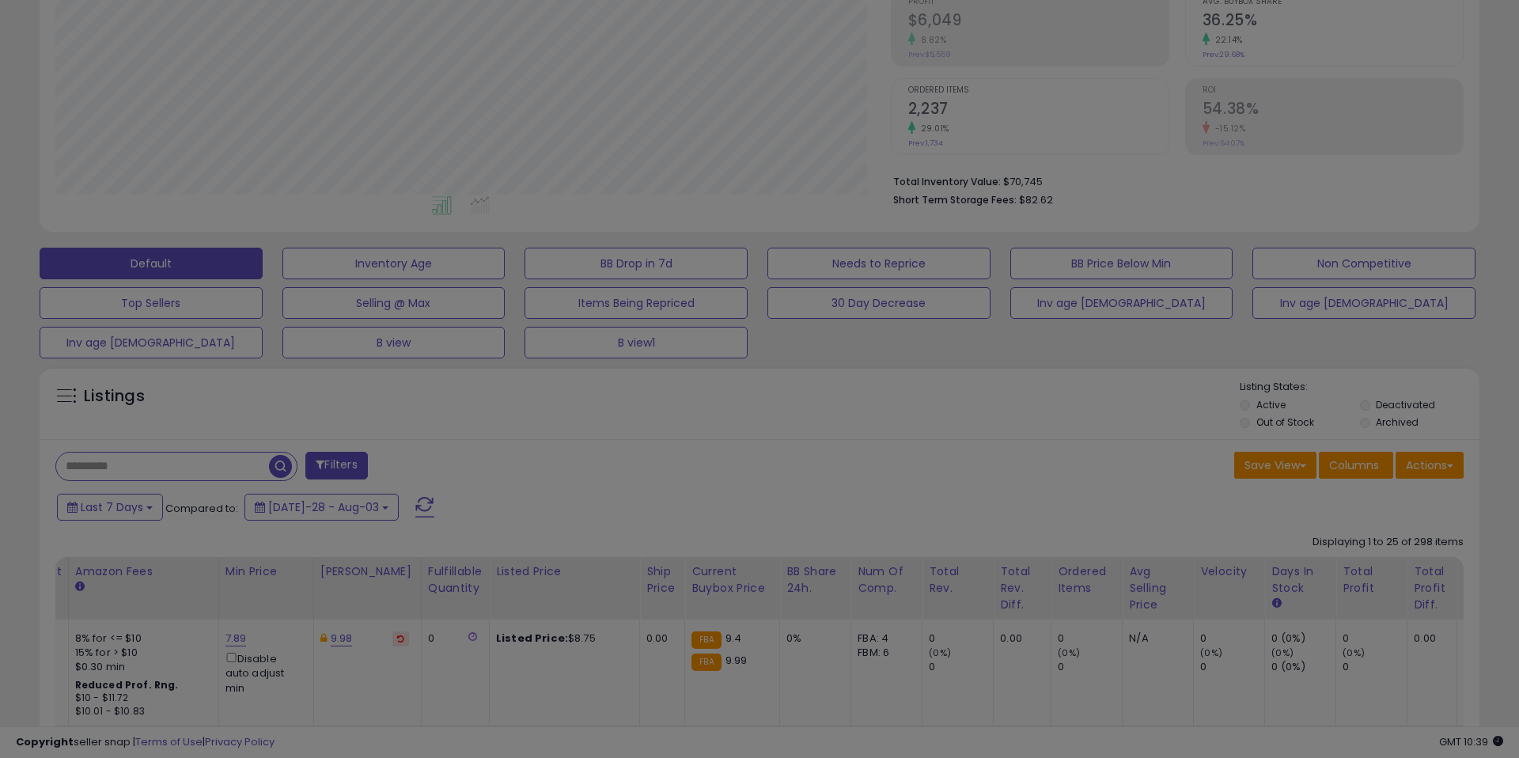
scroll to position [0, 0]
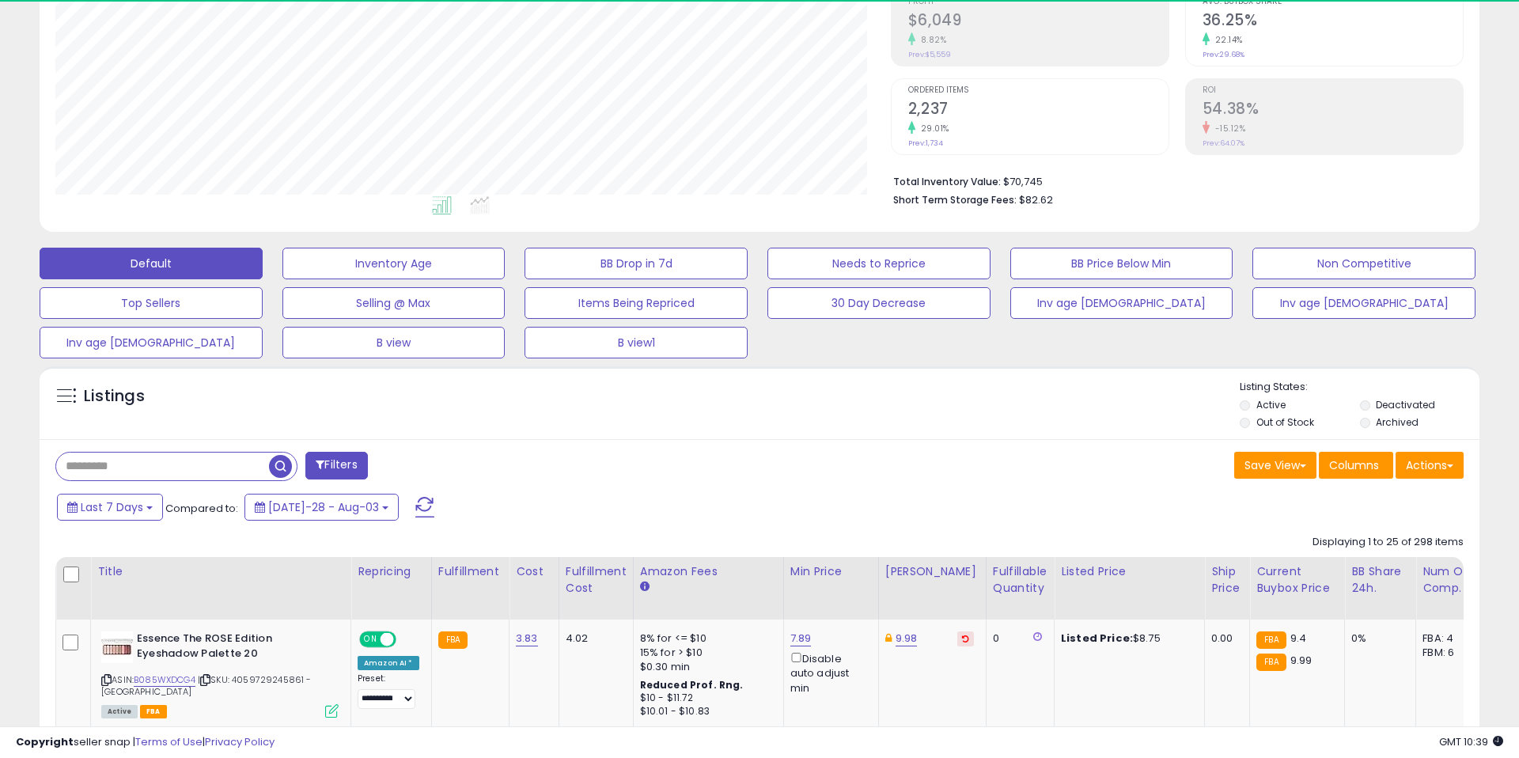
scroll to position [324, 835]
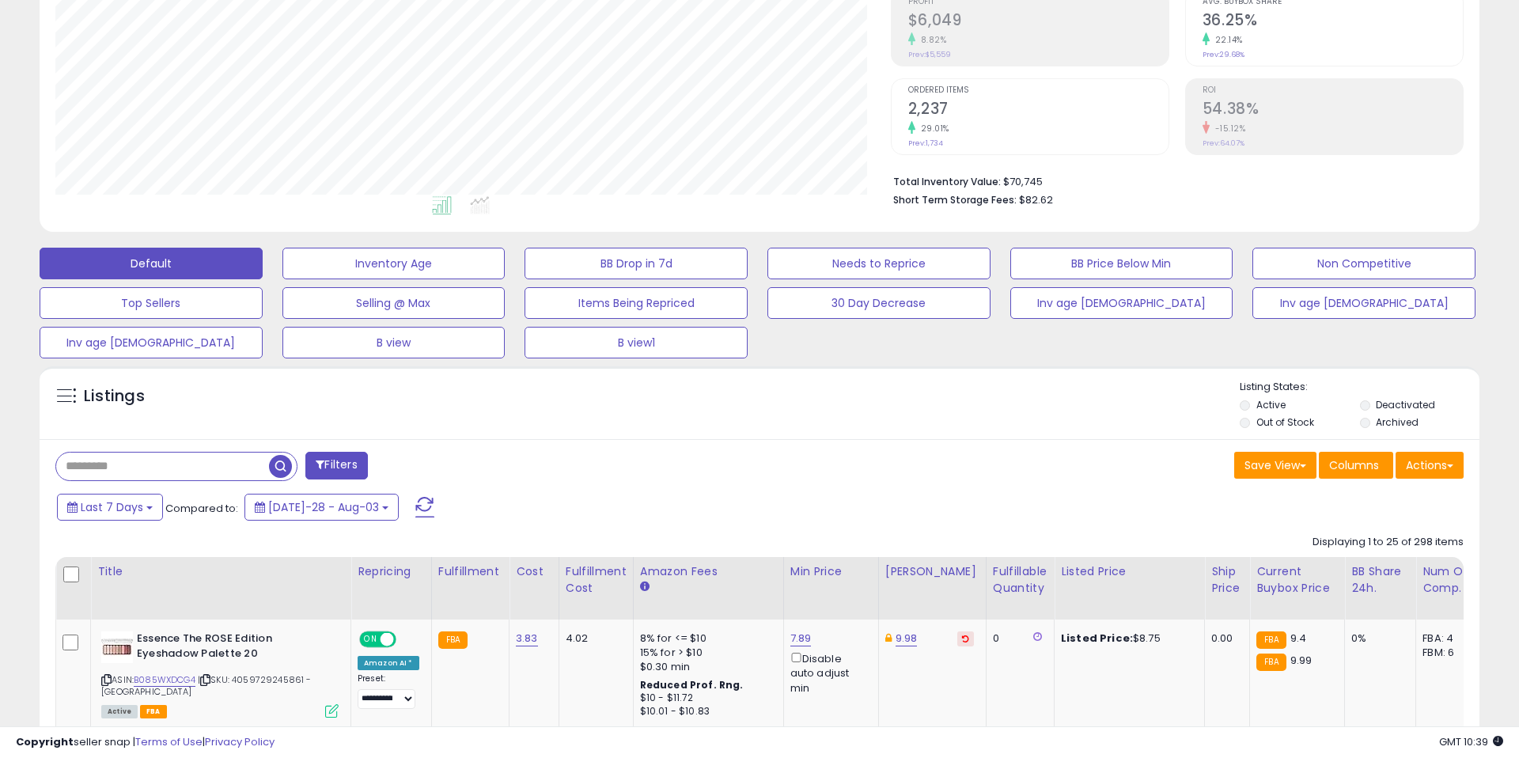
click at [1138, 433] on div "Listings Active" at bounding box center [760, 402] width 1440 height 73
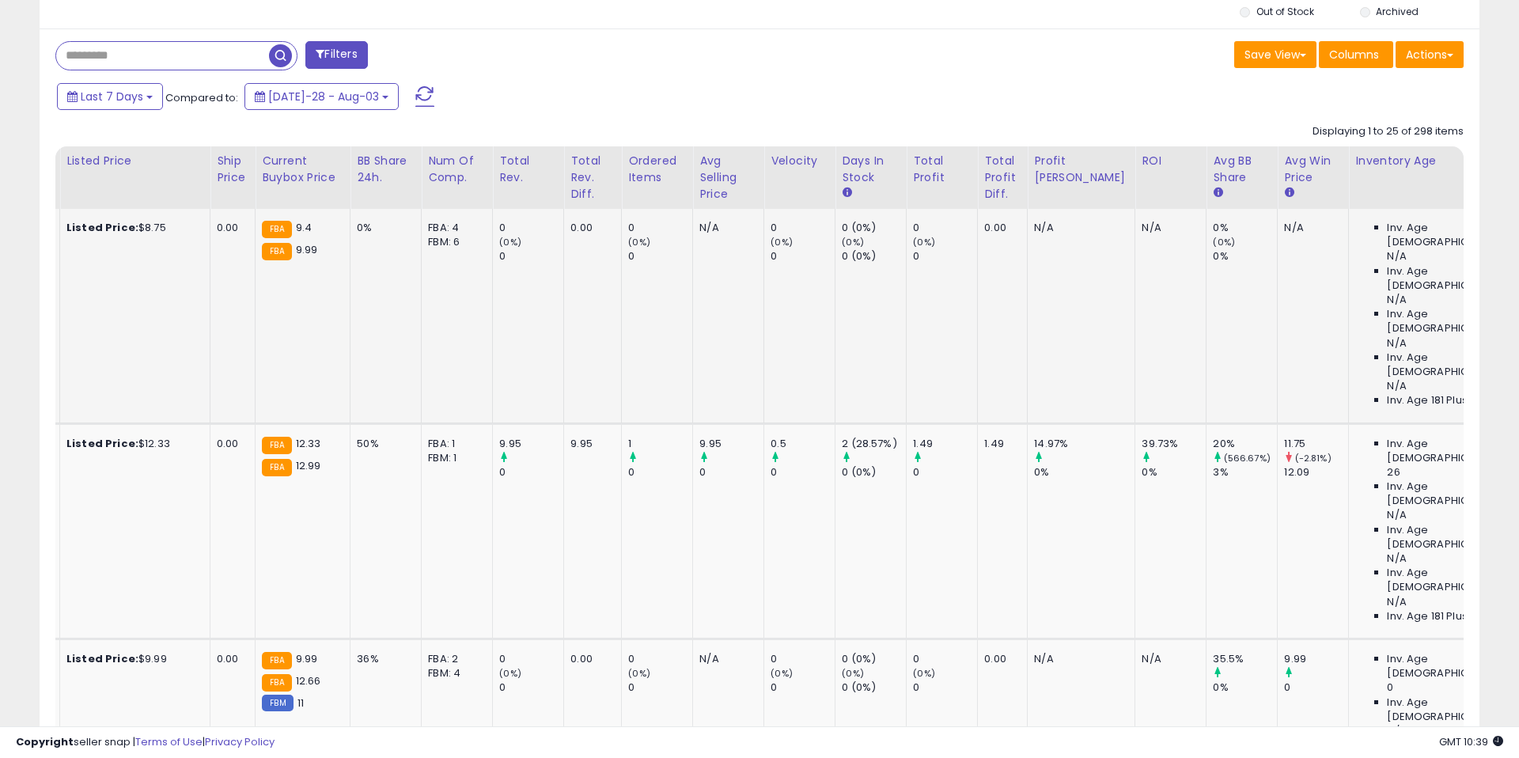
scroll to position [663, 0]
click at [1459, 422] on td "Inv. Age 0-30: 26 Inv. Age 31-60: N/A Inv. Age 61-90: N/A Inv. Age 91-180: N/A …" at bounding box center [1446, 529] width 195 height 215
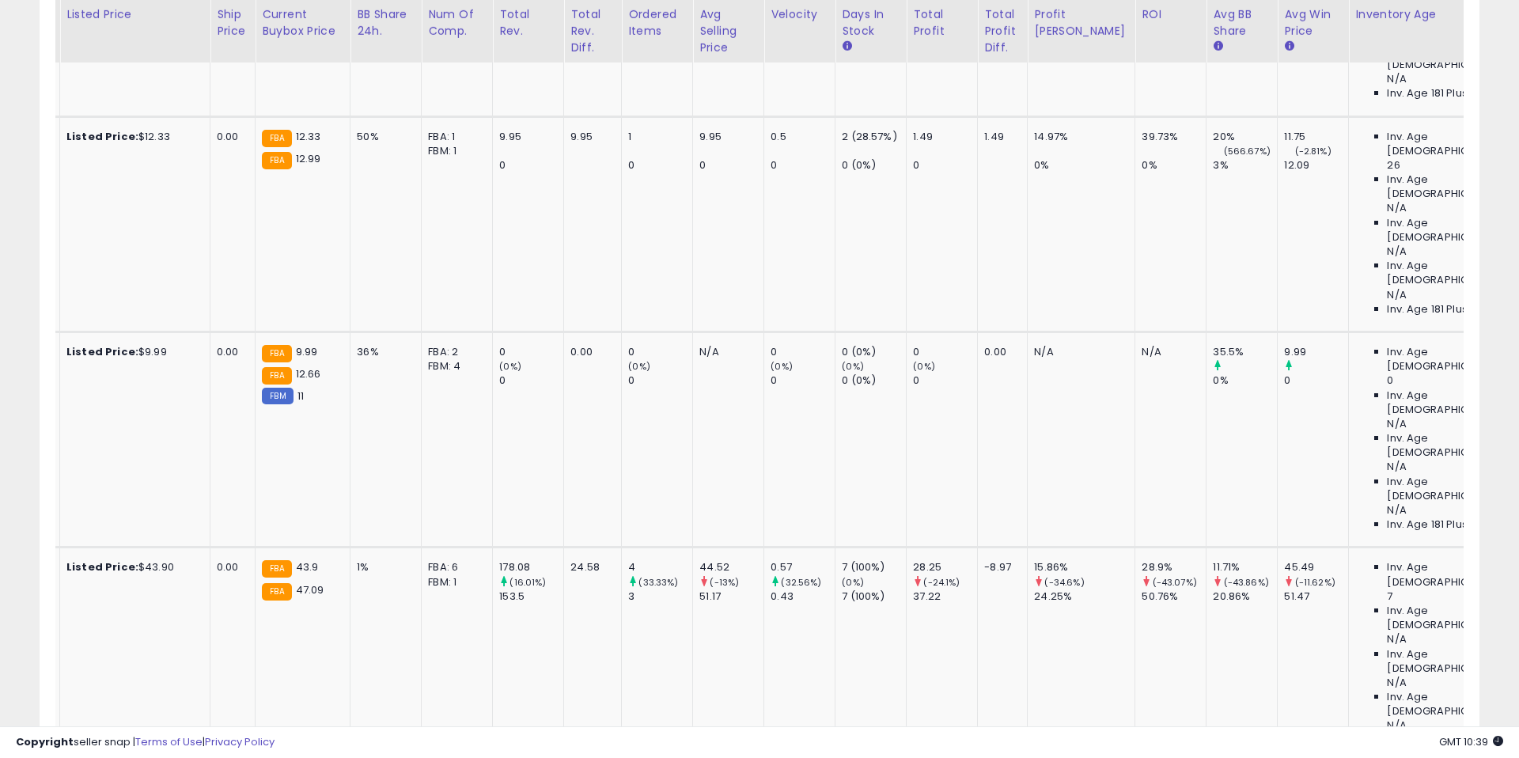
scroll to position [971, 0]
drag, startPoint x: 1454, startPoint y: 487, endPoint x: 1446, endPoint y: 485, distance: 8.3
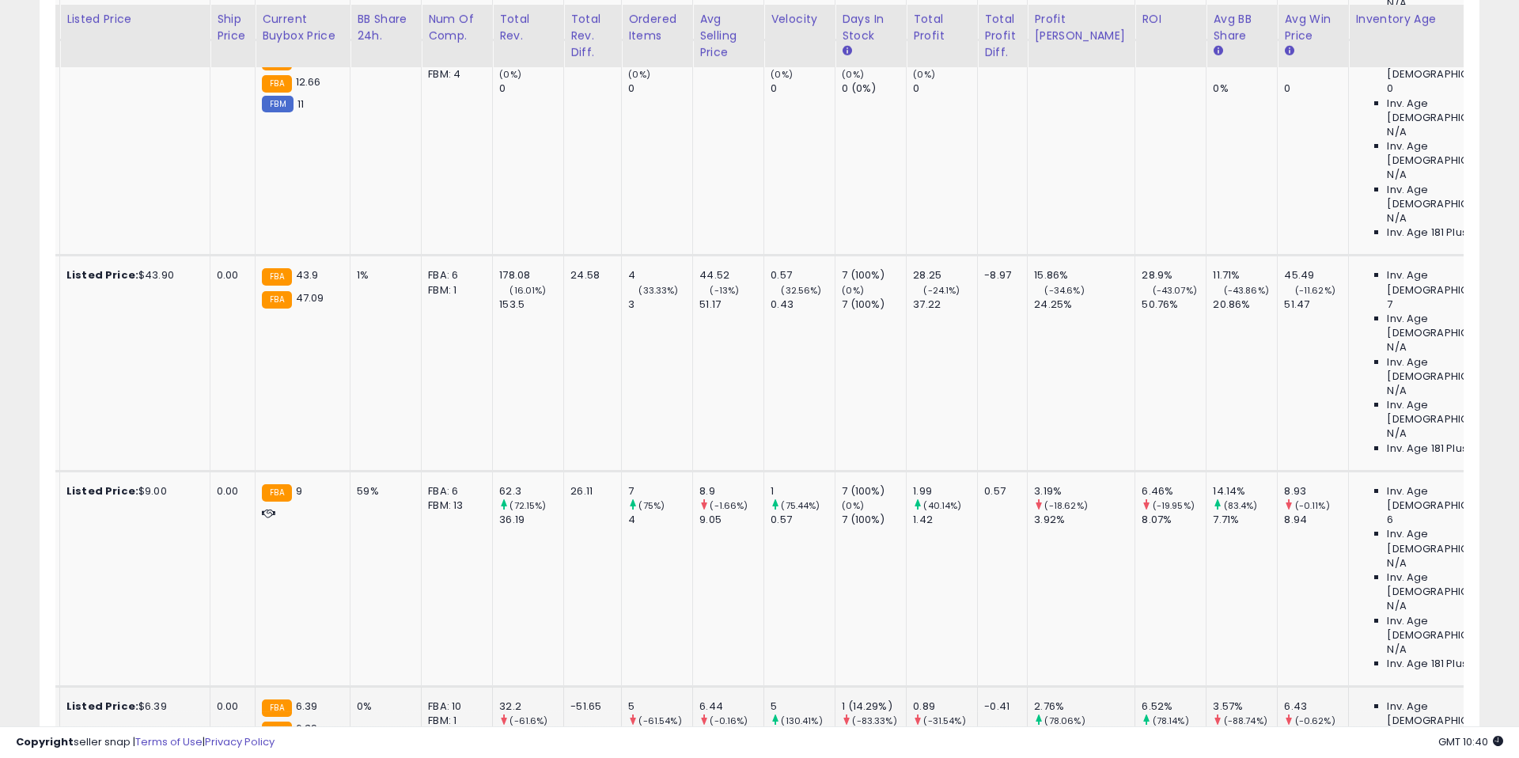
scroll to position [1266, 0]
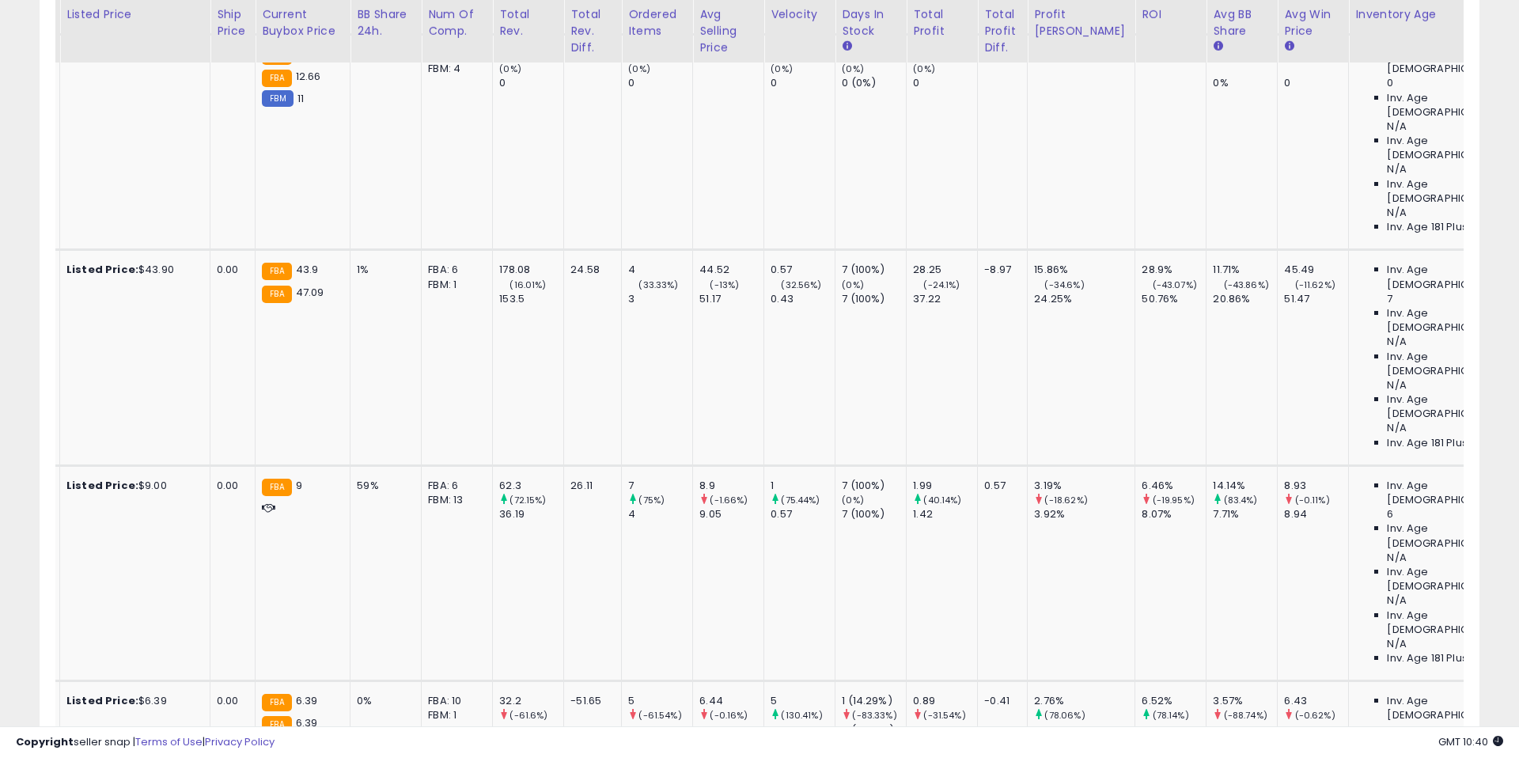
drag, startPoint x: 1454, startPoint y: 444, endPoint x: 1443, endPoint y: 441, distance: 11.3
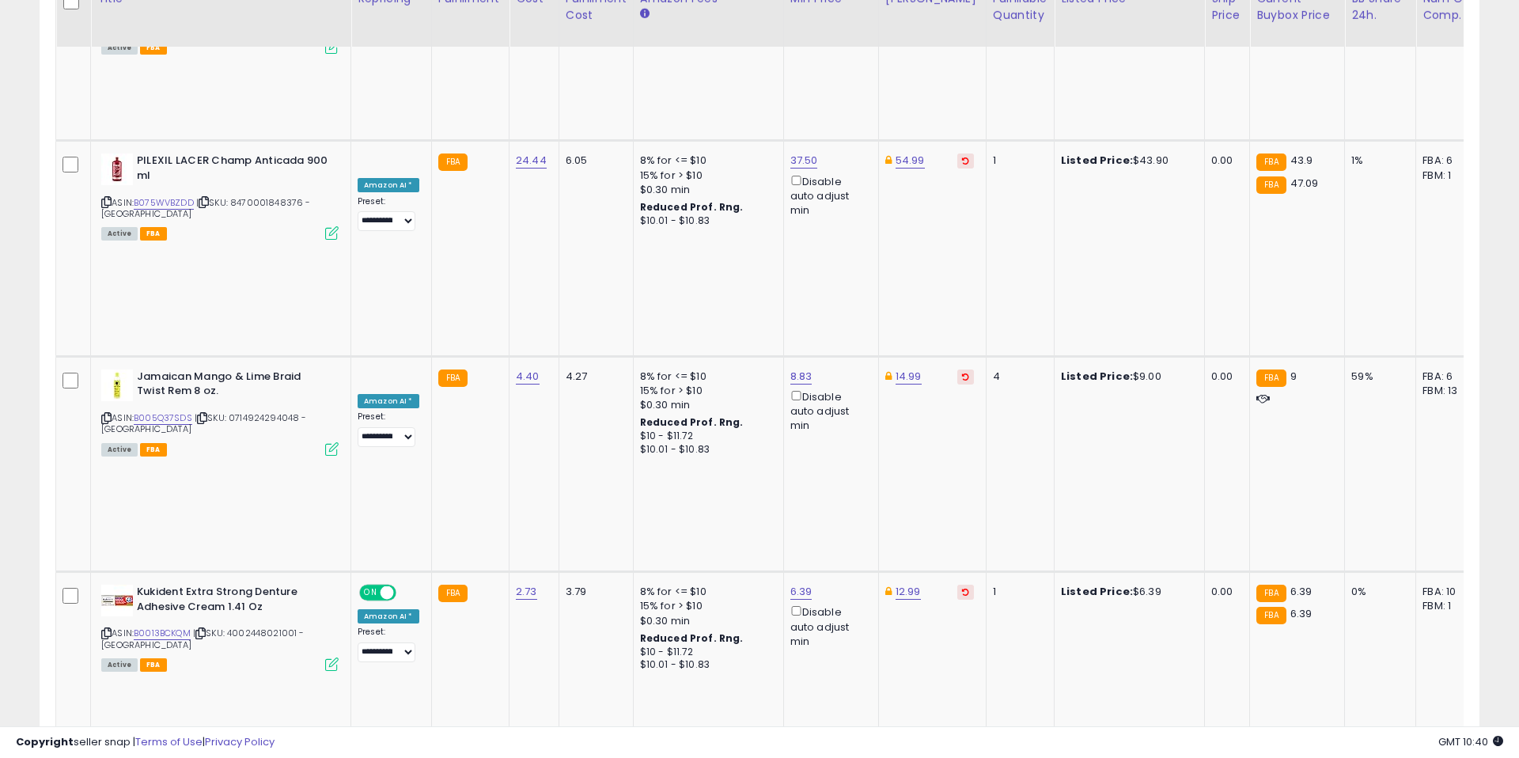
scroll to position [1376, 0]
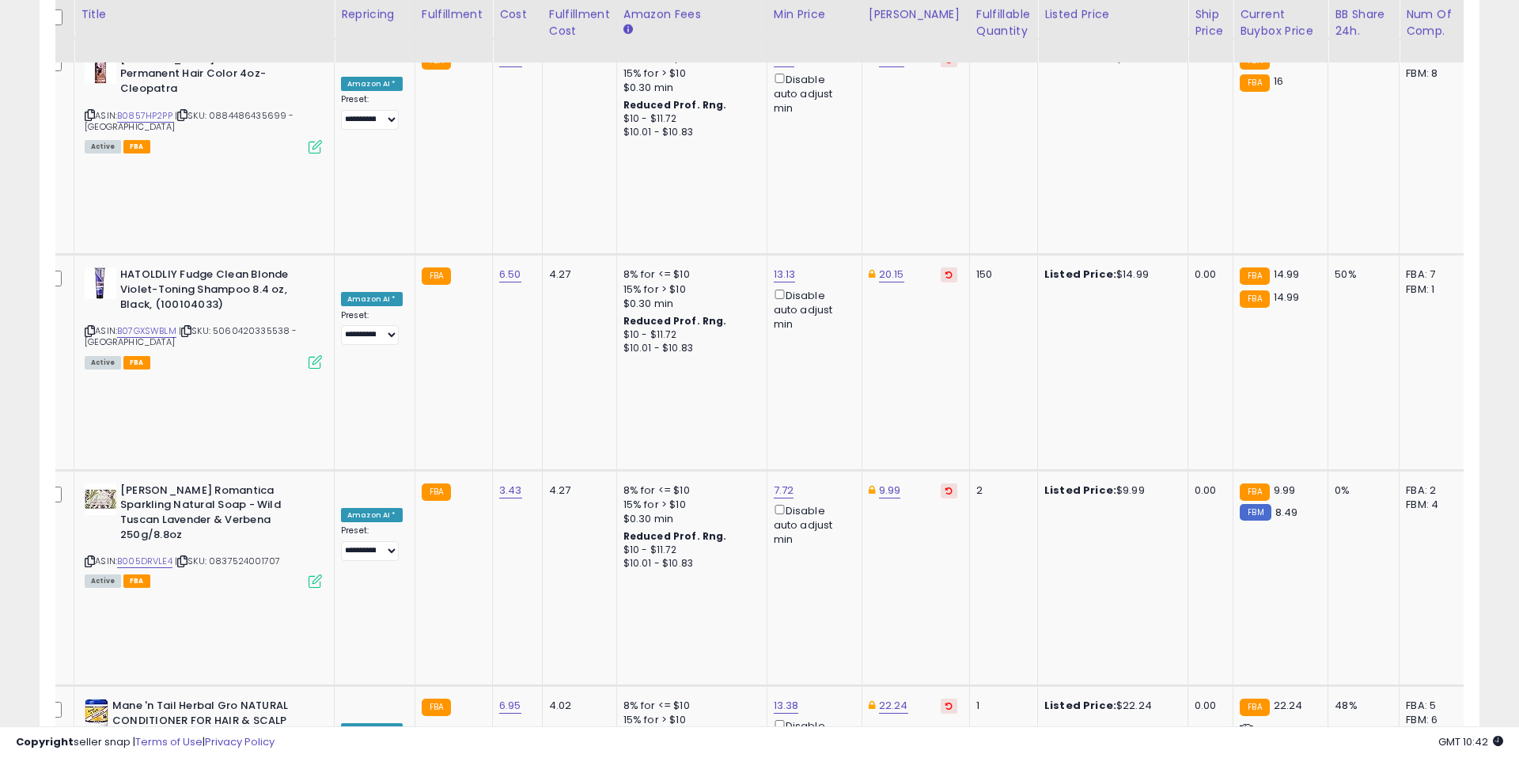
scroll to position [0, 0]
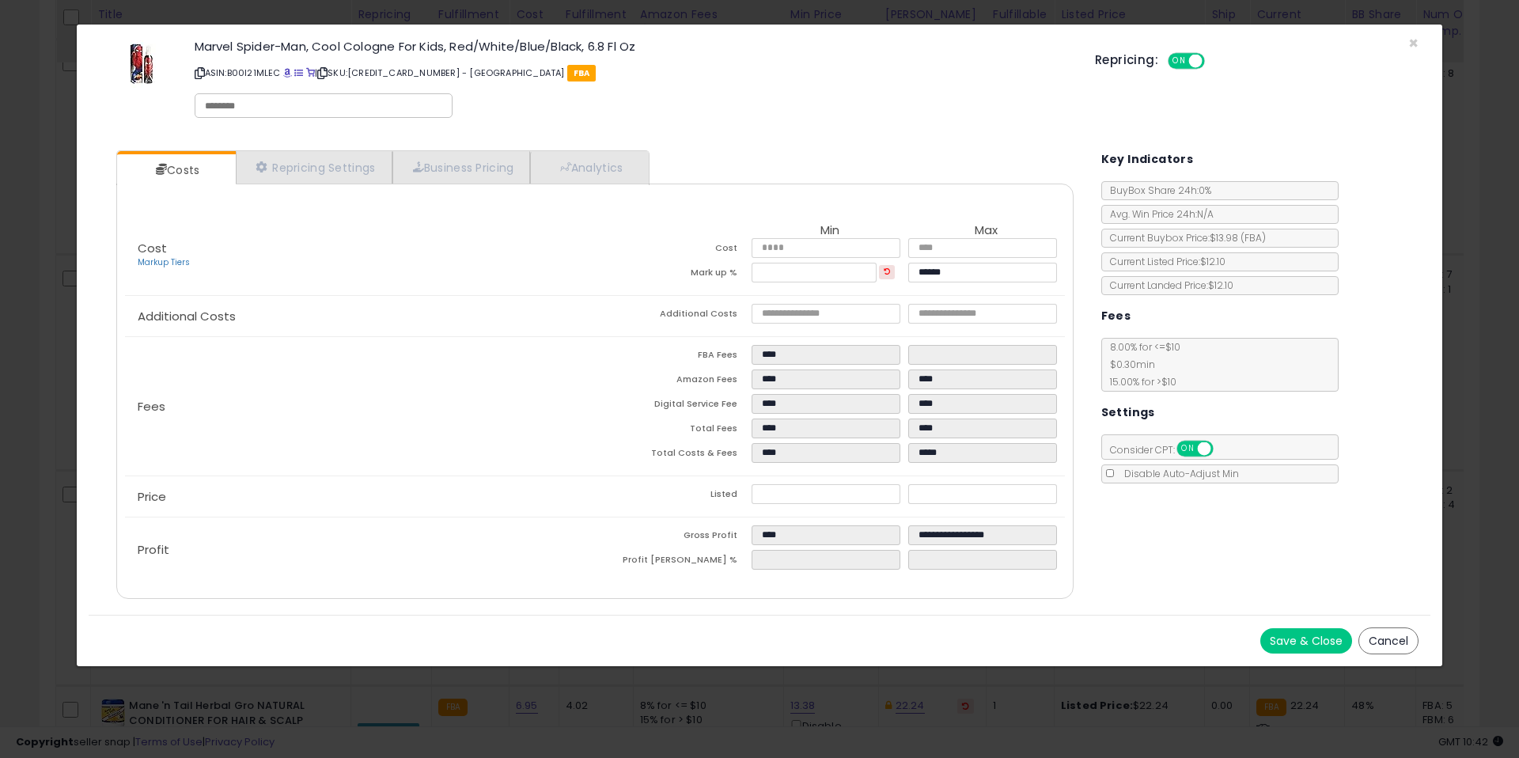
click at [1412, 649] on button "Cancel" at bounding box center [1388, 640] width 60 height 27
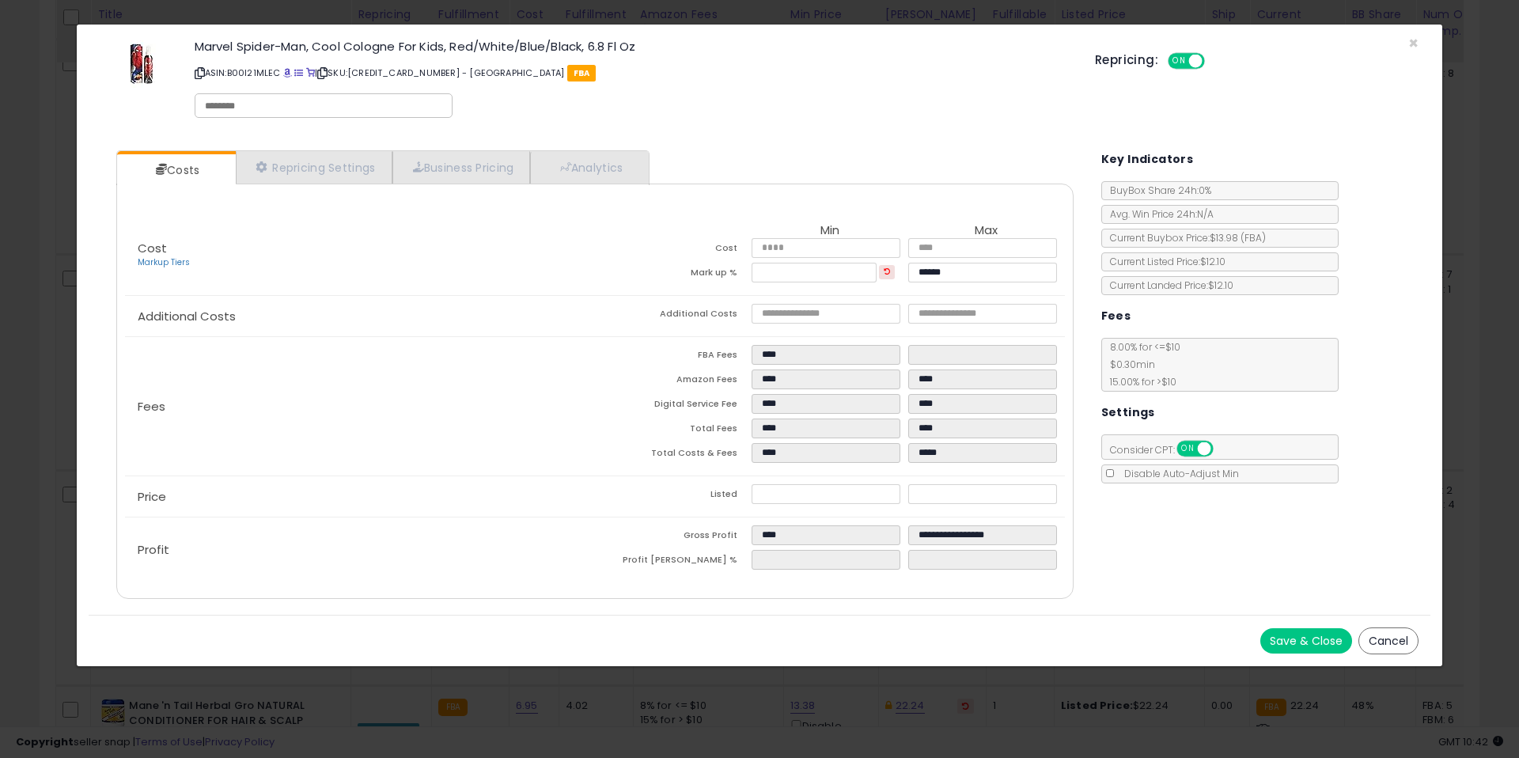
click at [818, 584] on div "Cost Markup Tiers Min Max Cost **** **** Mark up % **** ****** Additional Costs" at bounding box center [594, 391] width 957 height 415
click at [1400, 639] on button "Cancel" at bounding box center [1388, 640] width 60 height 27
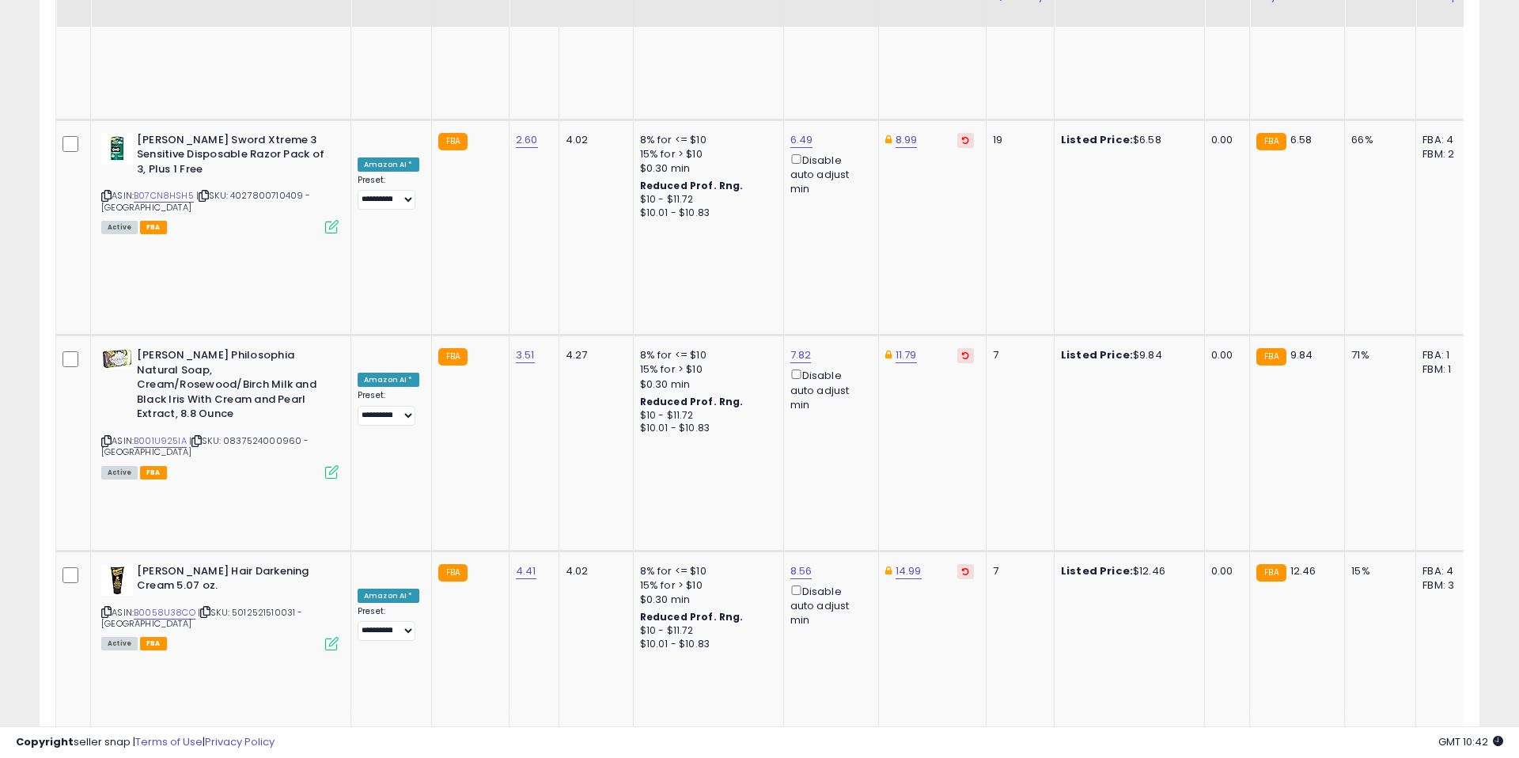
scroll to position [2007, 0]
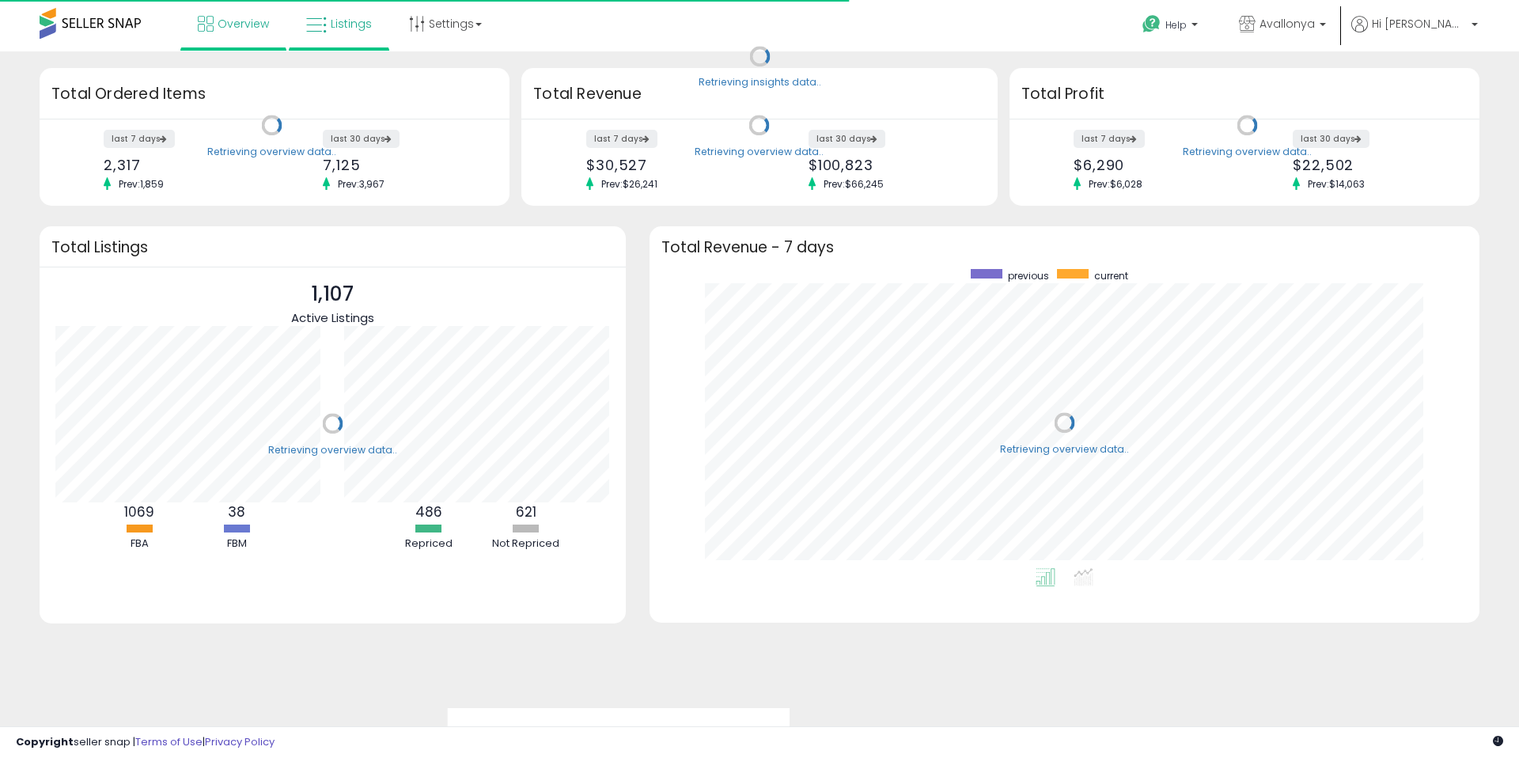
scroll to position [299, 798]
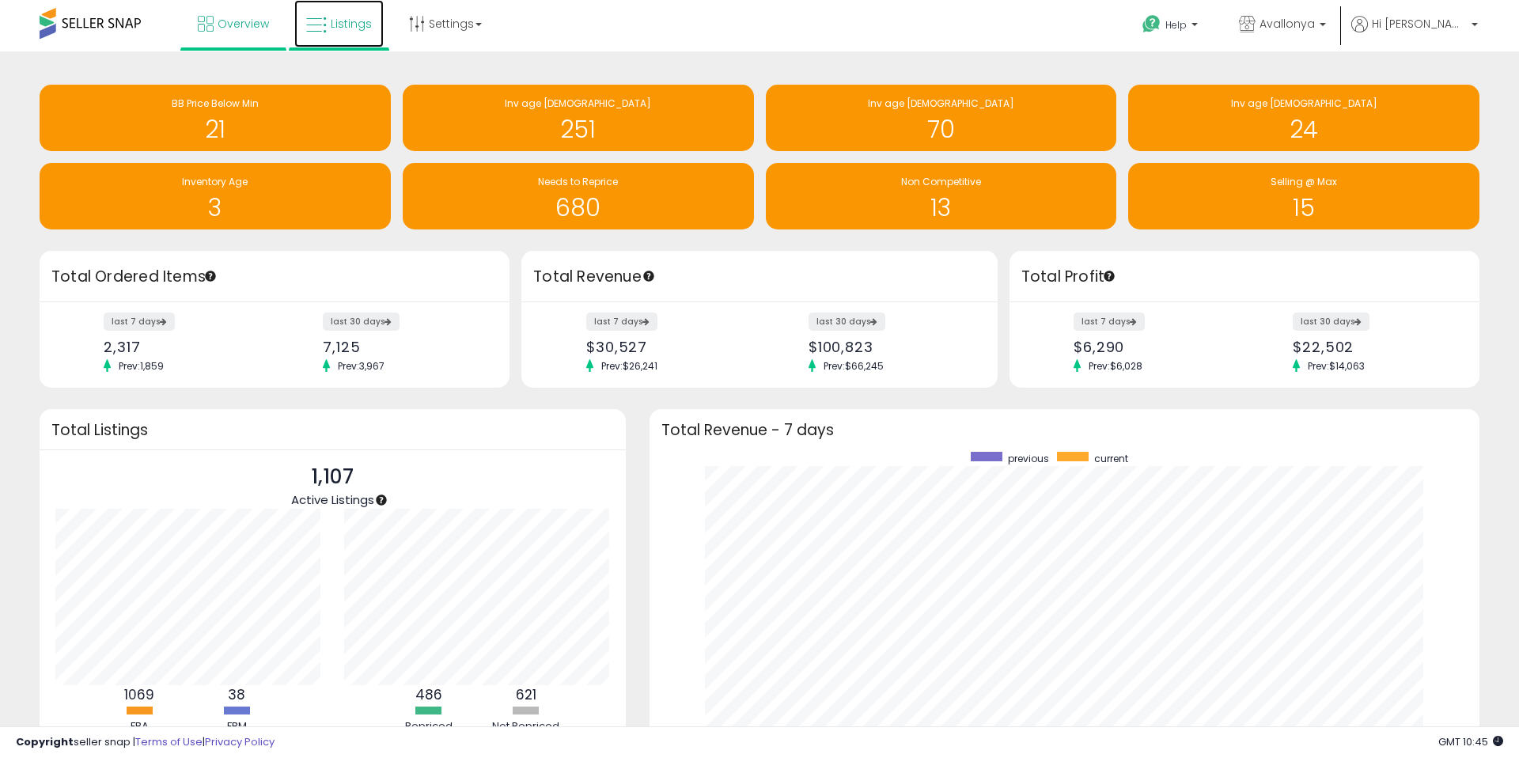
click at [332, 36] on link "Listings" at bounding box center [338, 23] width 89 height 47
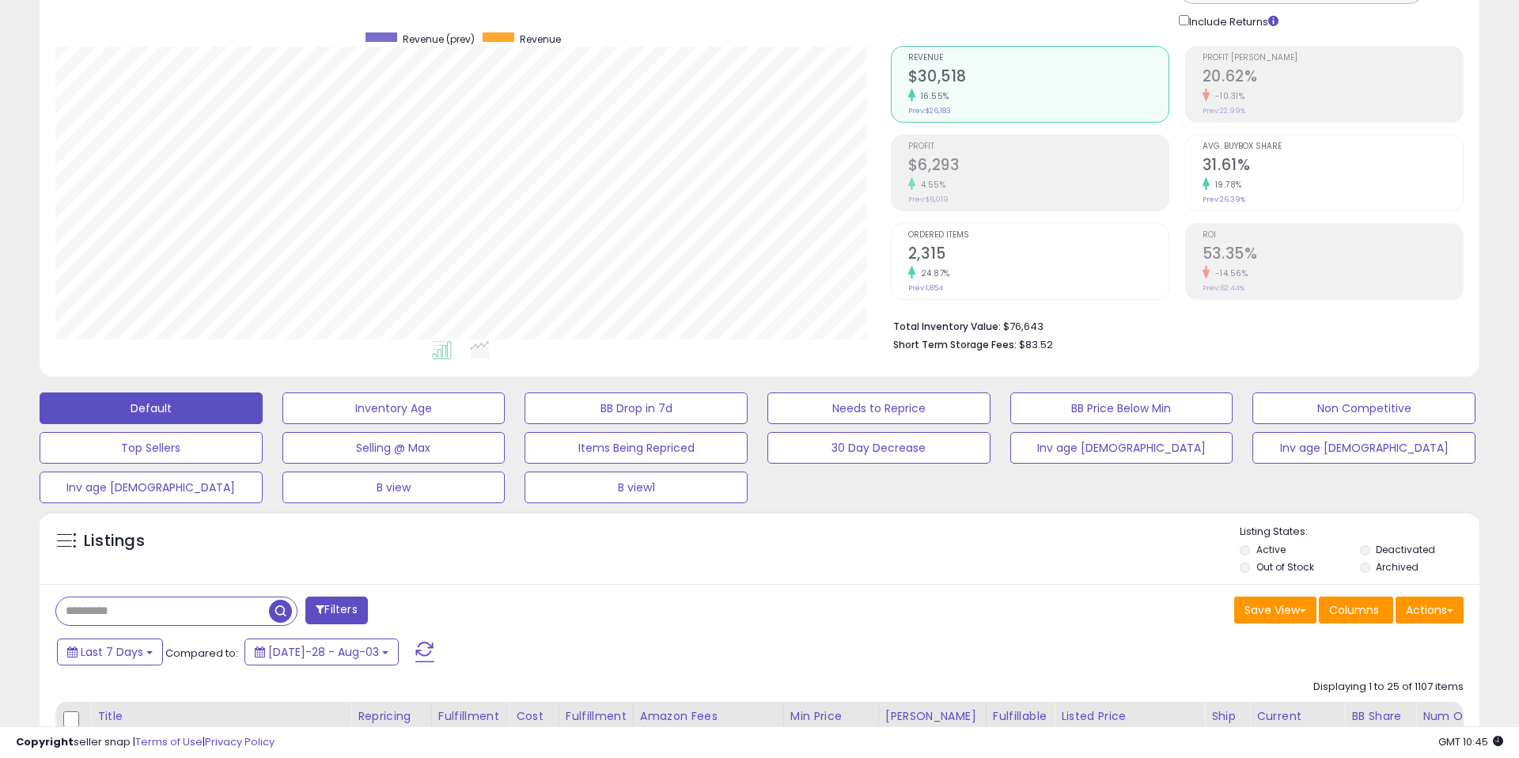
scroll to position [117, 0]
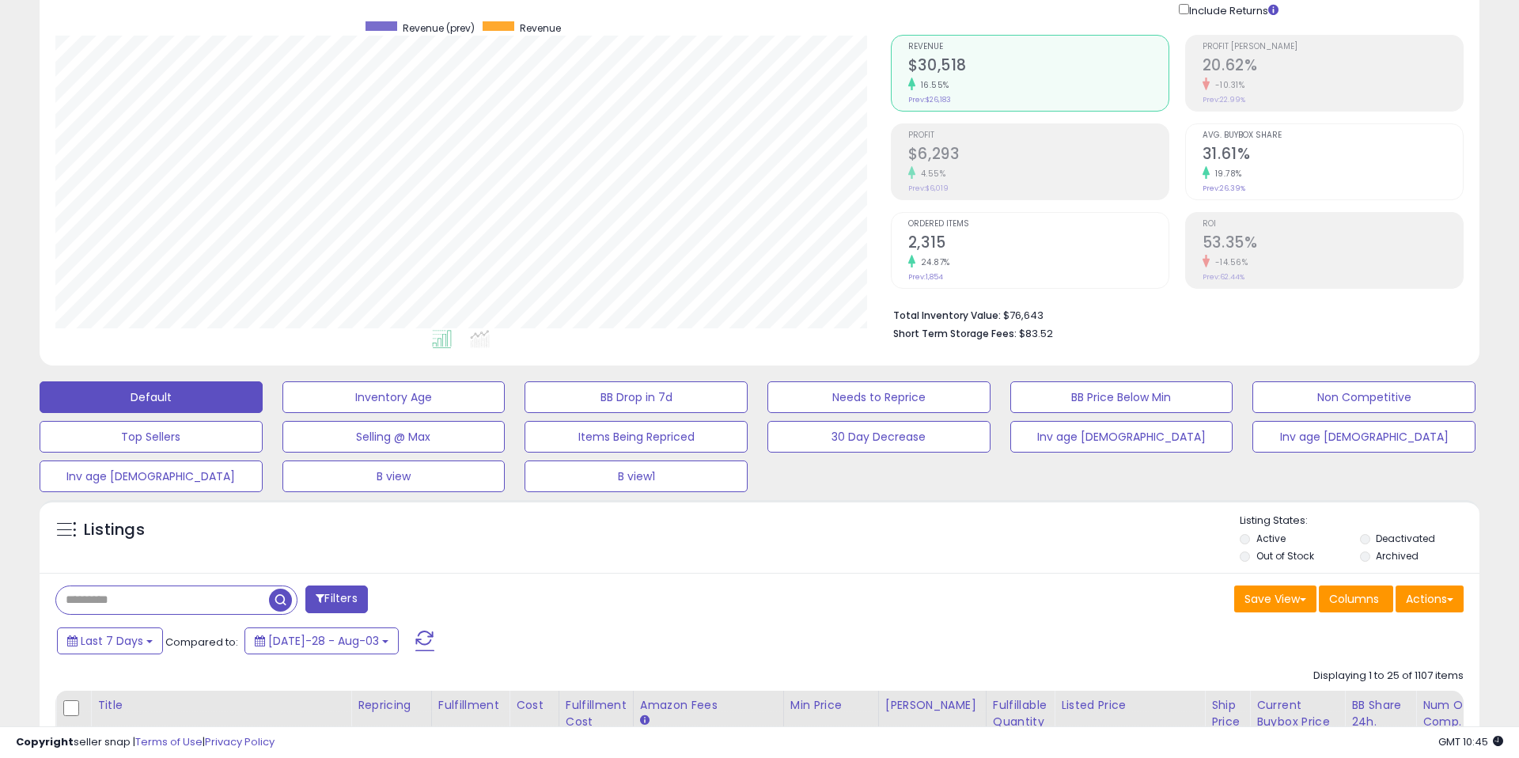
click at [240, 604] on input "text" at bounding box center [162, 600] width 213 height 28
paste input "**********"
type input "**********"
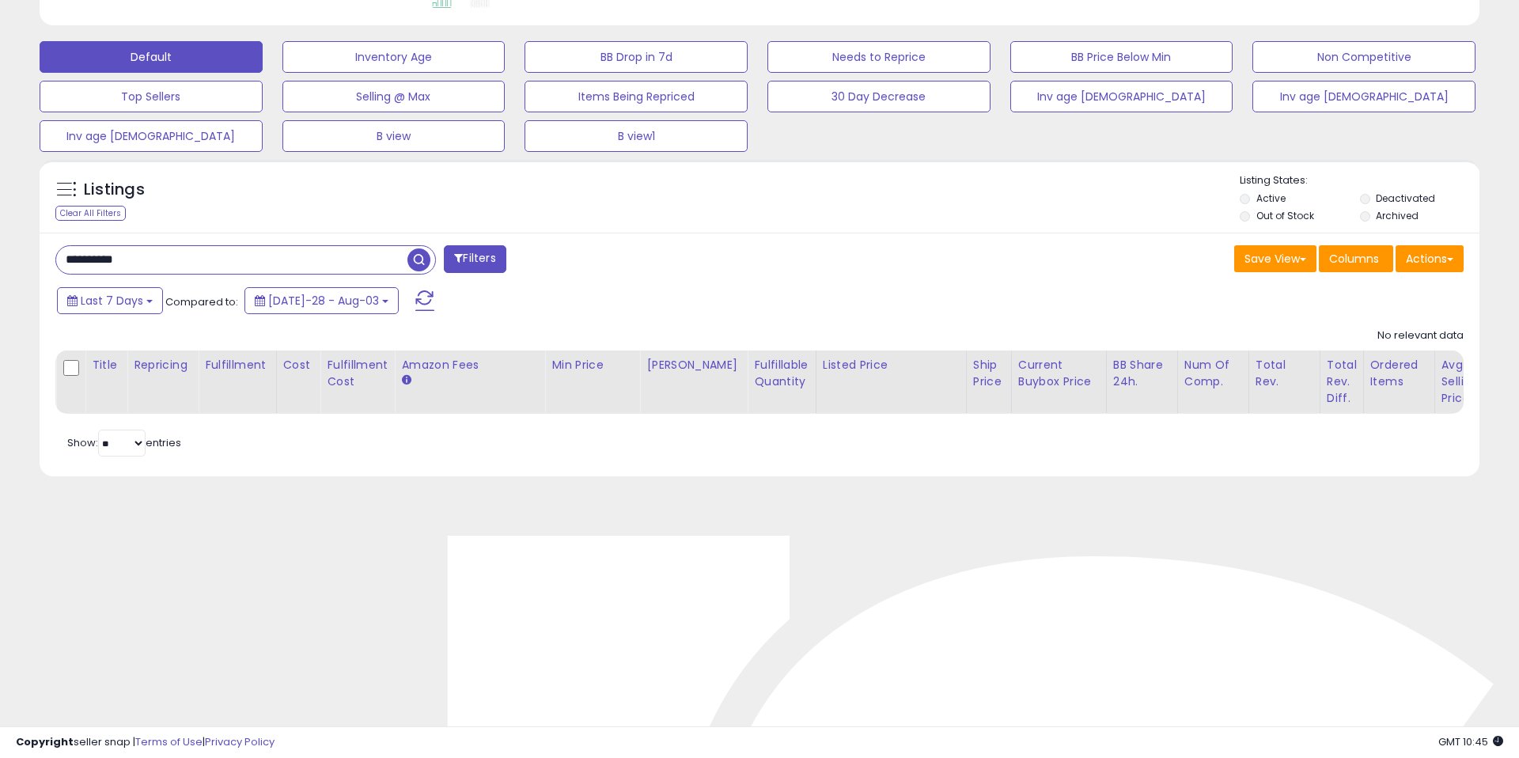
scroll to position [467, 0]
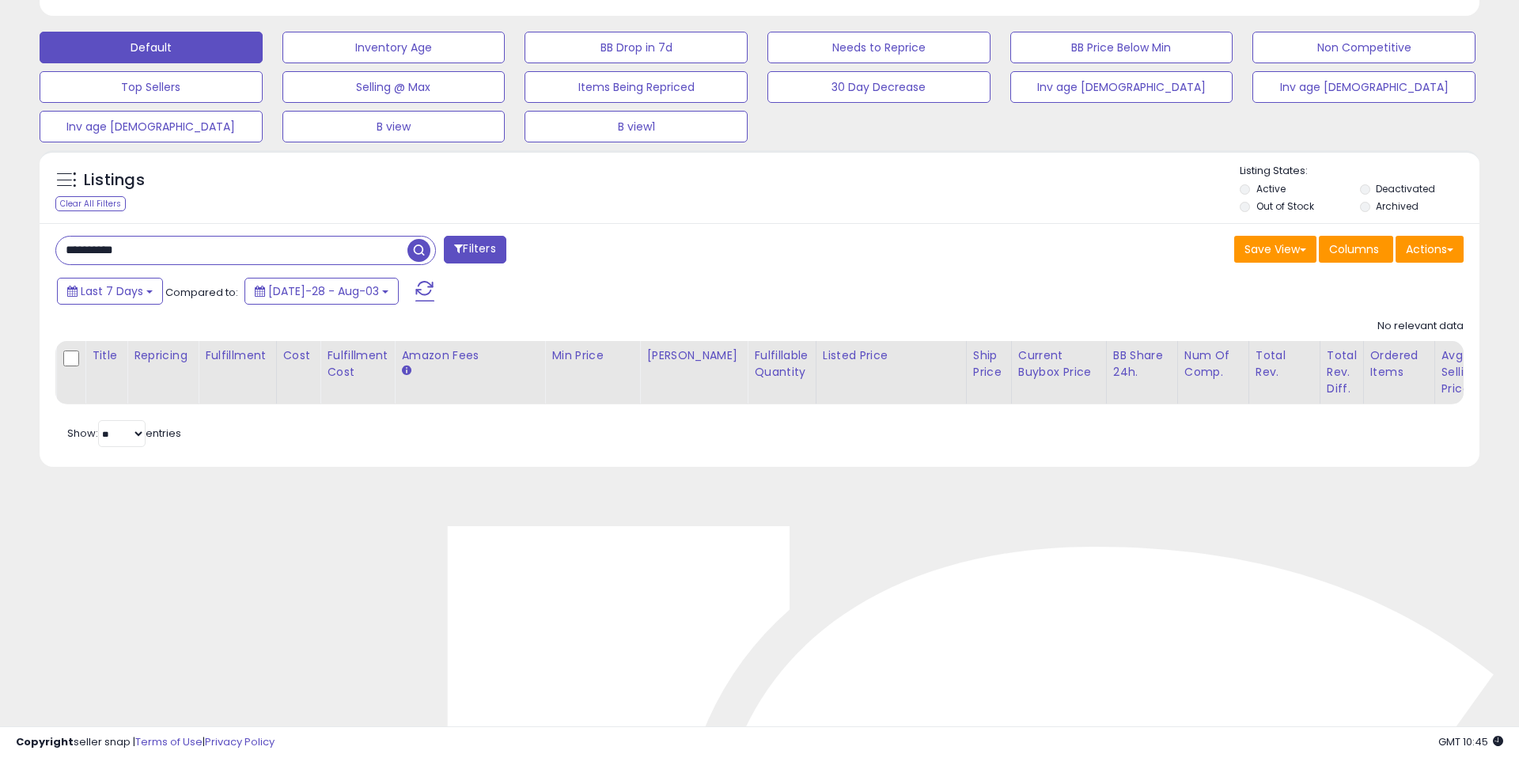
click at [460, 248] on span at bounding box center [458, 248] width 9 height 11
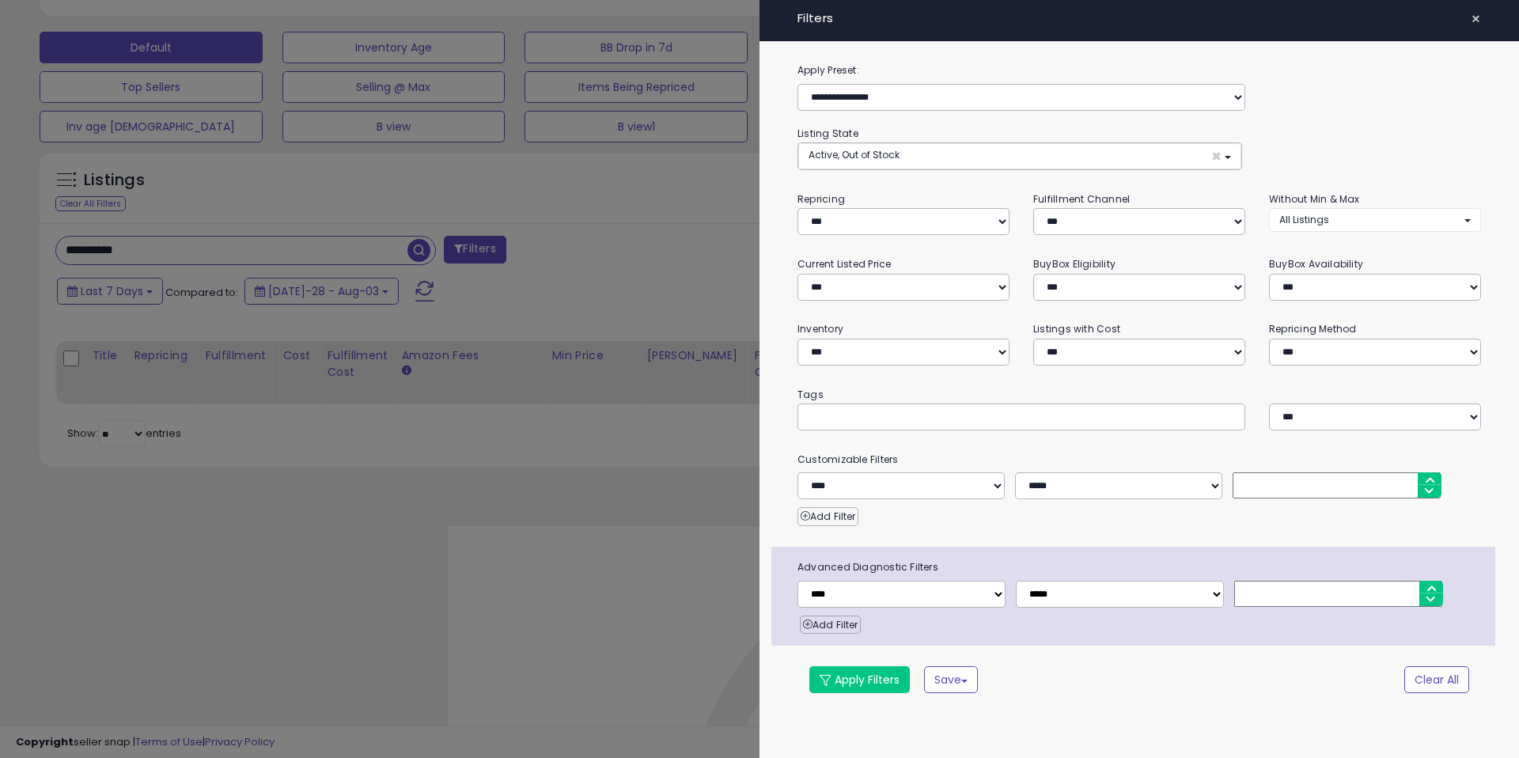
click at [552, 290] on div at bounding box center [759, 379] width 1519 height 758
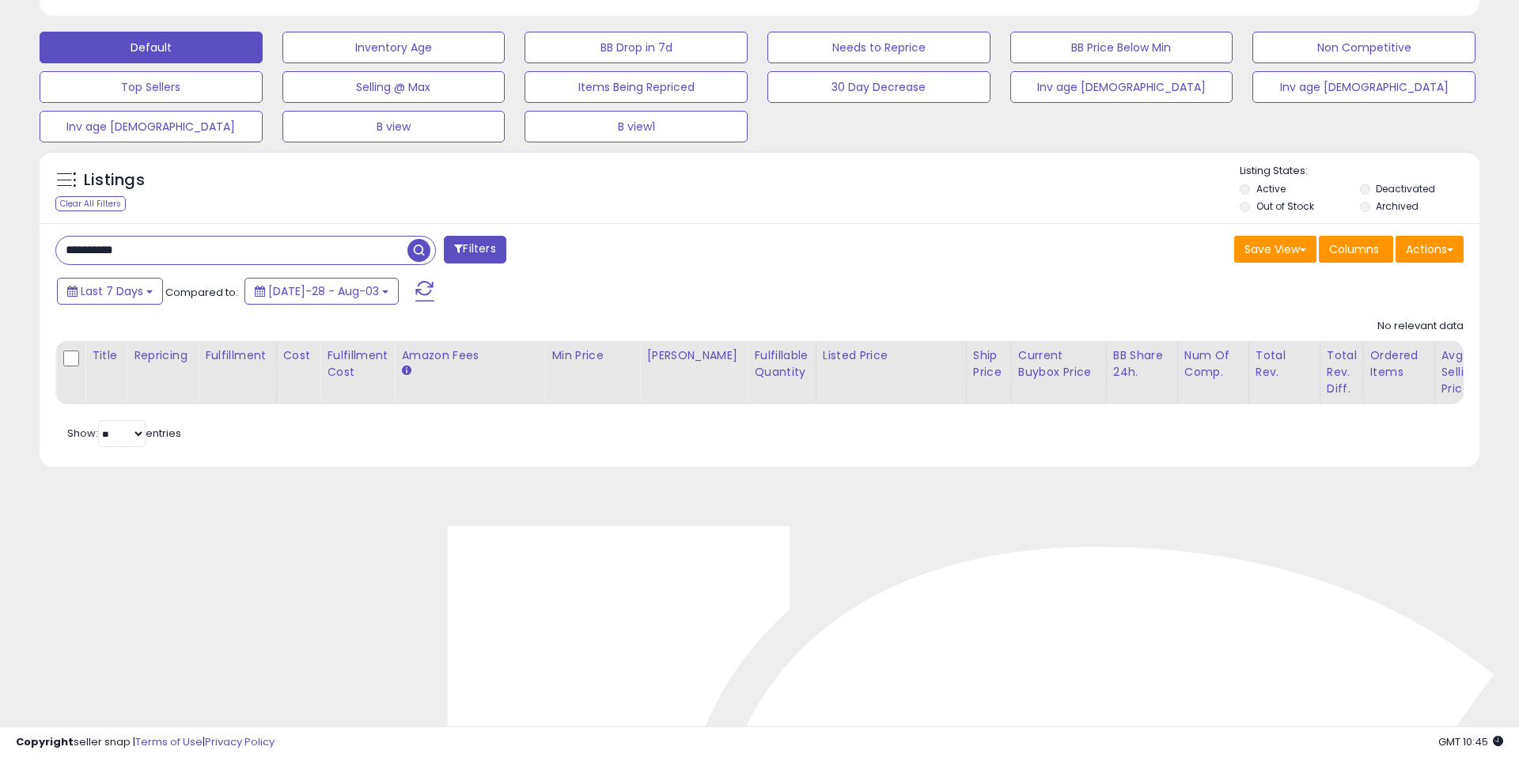
click at [423, 248] on span "button" at bounding box center [418, 250] width 23 height 23
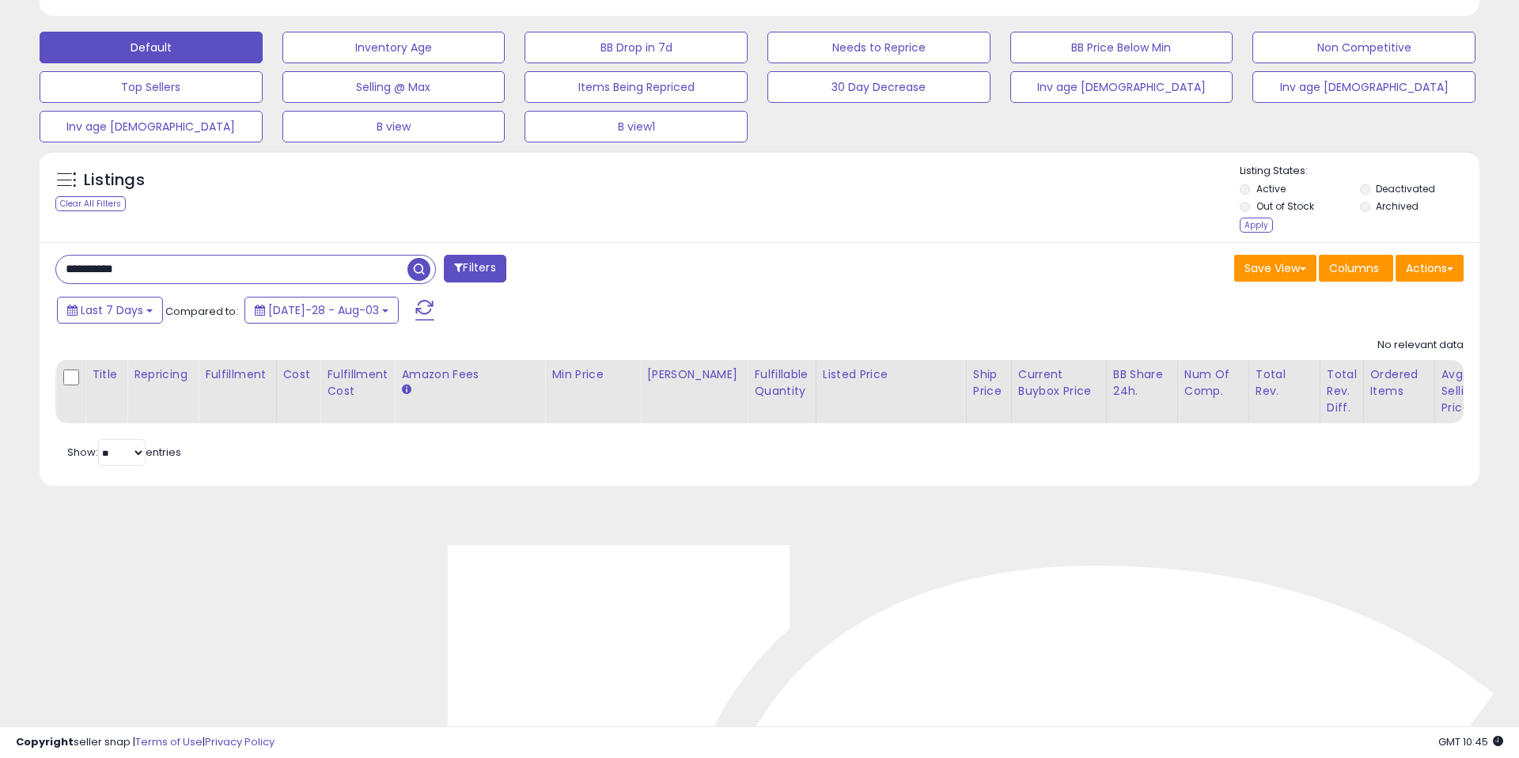
click at [1366, 212] on li "Archived" at bounding box center [1418, 207] width 117 height 17
click at [1256, 224] on div "Apply" at bounding box center [1256, 225] width 33 height 15
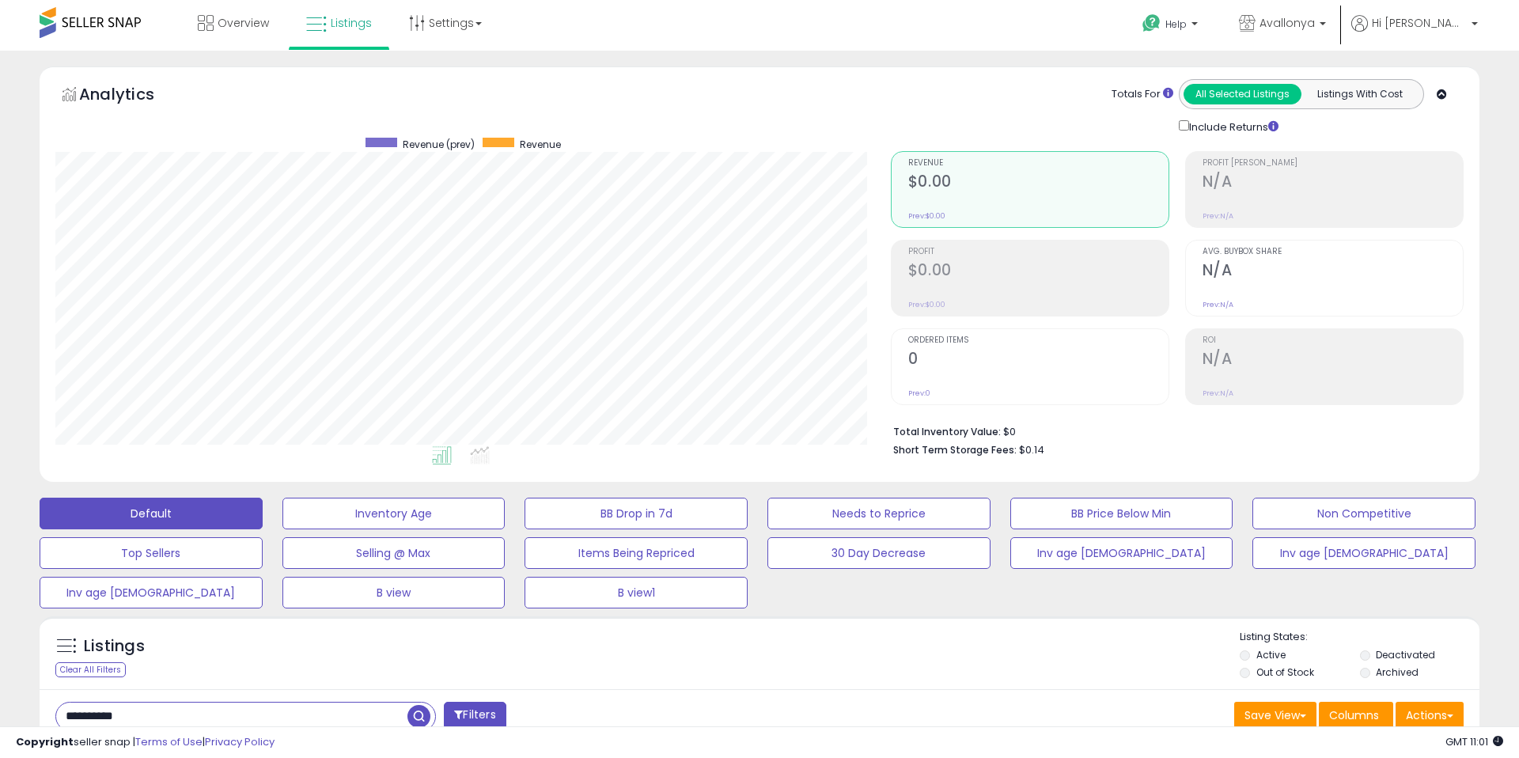
scroll to position [0, 0]
click at [1315, 23] on span "Avallonya" at bounding box center [1286, 24] width 55 height 16
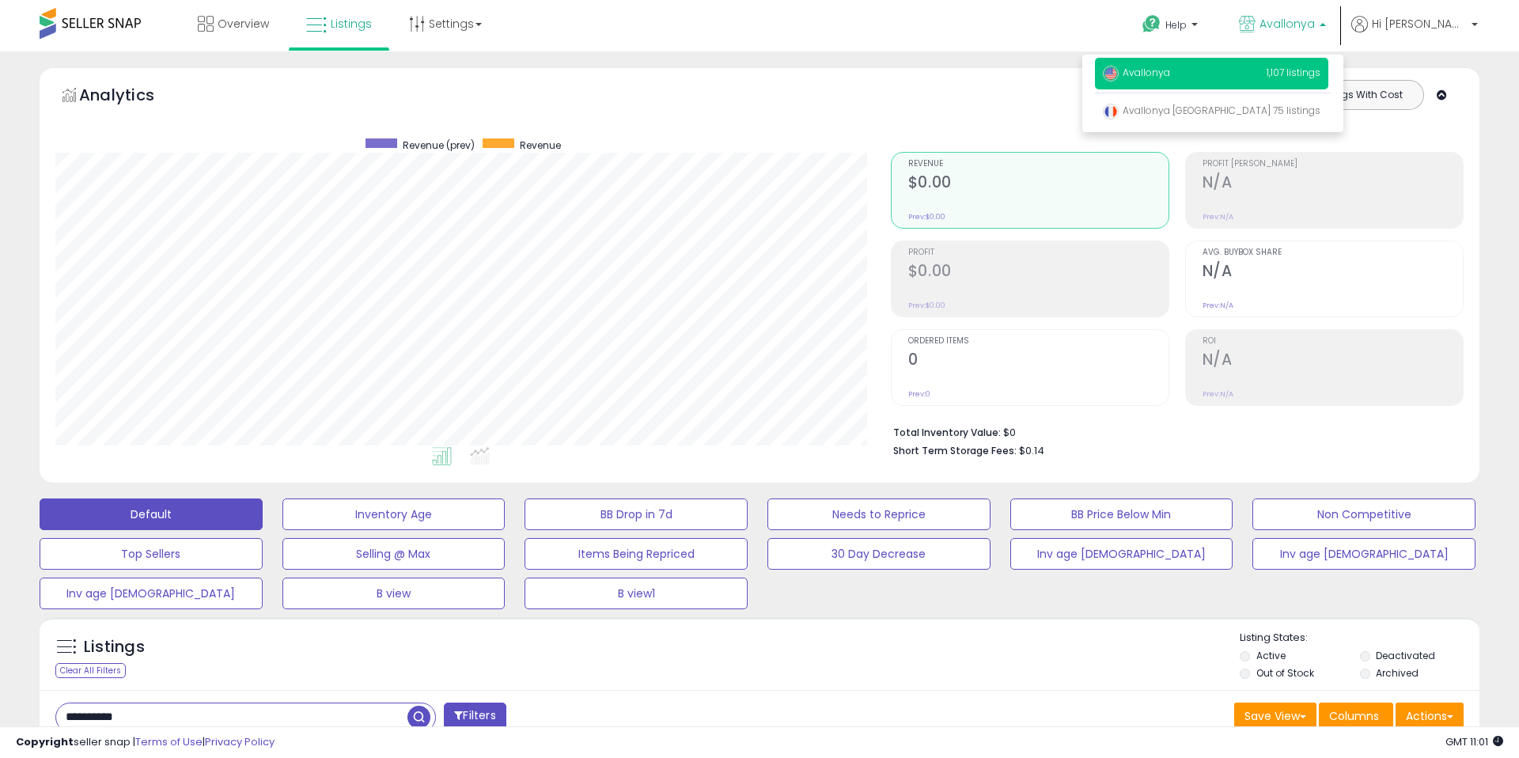
click at [1315, 28] on span "Avallonya" at bounding box center [1286, 24] width 55 height 16
